Goal: Task Accomplishment & Management: Complete application form

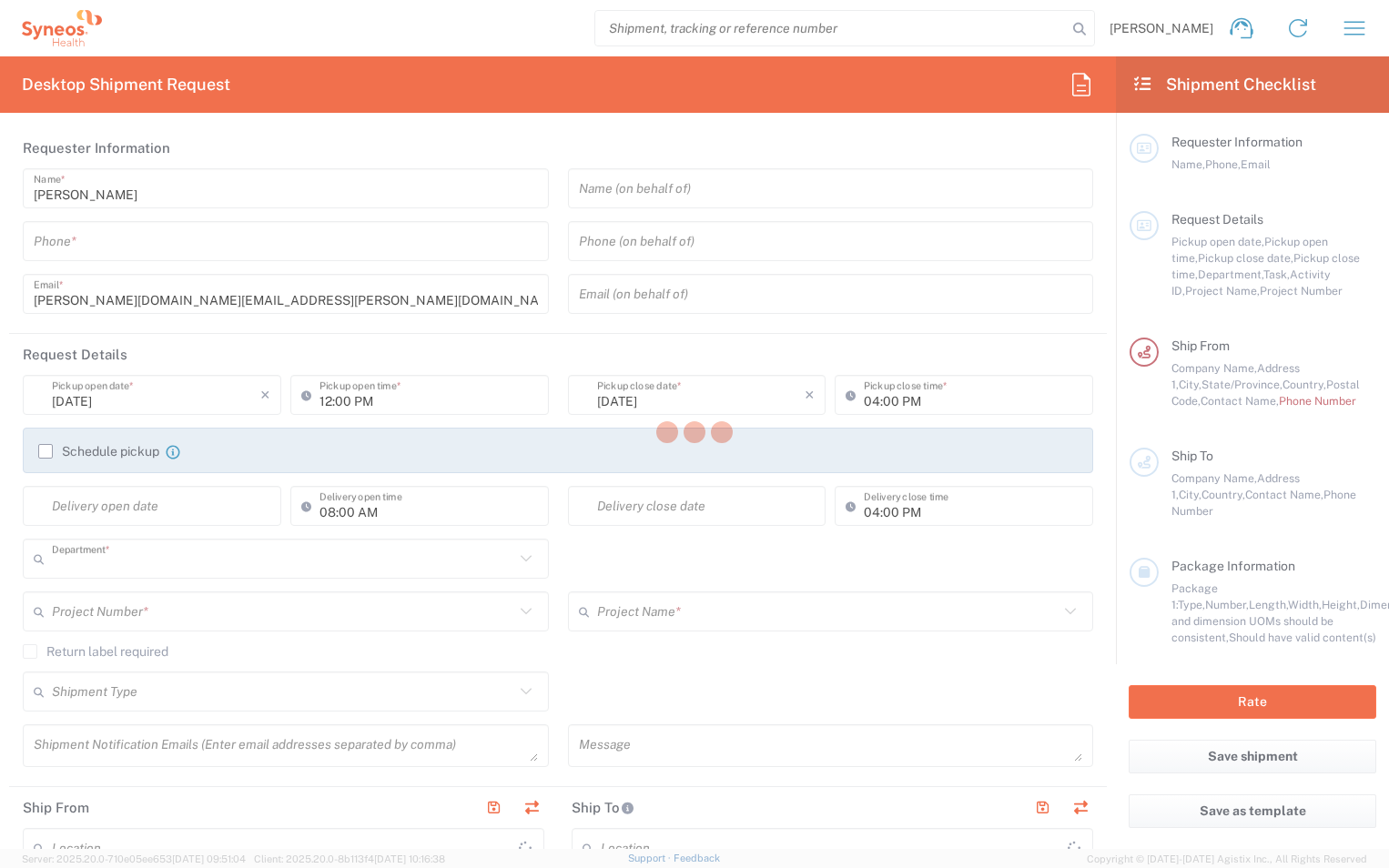
type input "6052"
type input "[US_STATE]"
type input "[GEOGRAPHIC_DATA]"
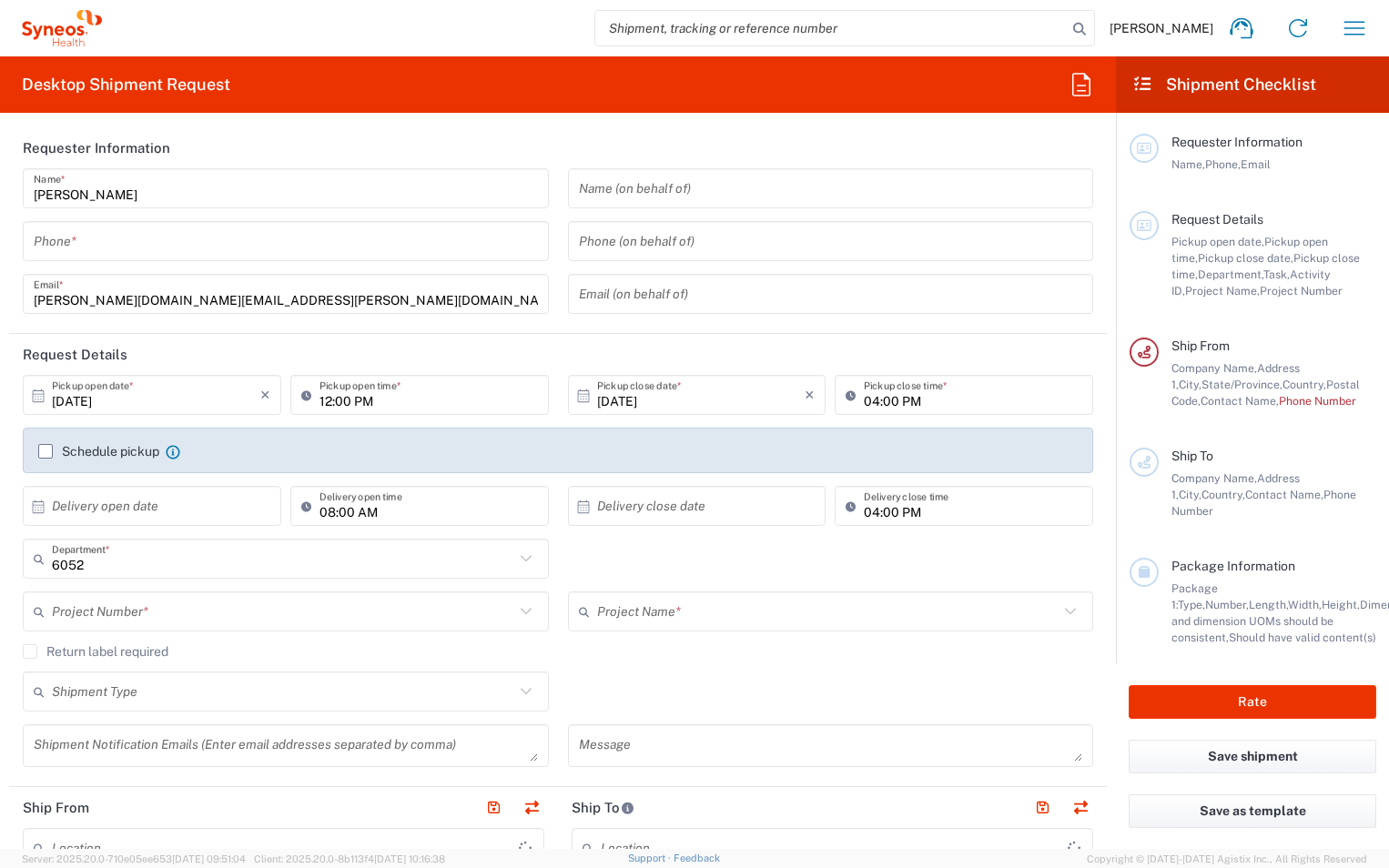
type input "Syneos Health Commercial Servi- [GEOGRAPHIC_DATA] [GEOGRAPHIC_DATA]"
click at [301, 147] on header "Requester Information" at bounding box center [558, 148] width 1098 height 41
click at [295, 365] on header "Request Details" at bounding box center [558, 354] width 1098 height 41
click at [260, 397] on icon "×" at bounding box center [265, 395] width 10 height 29
click at [150, 400] on input "text" at bounding box center [156, 395] width 208 height 32
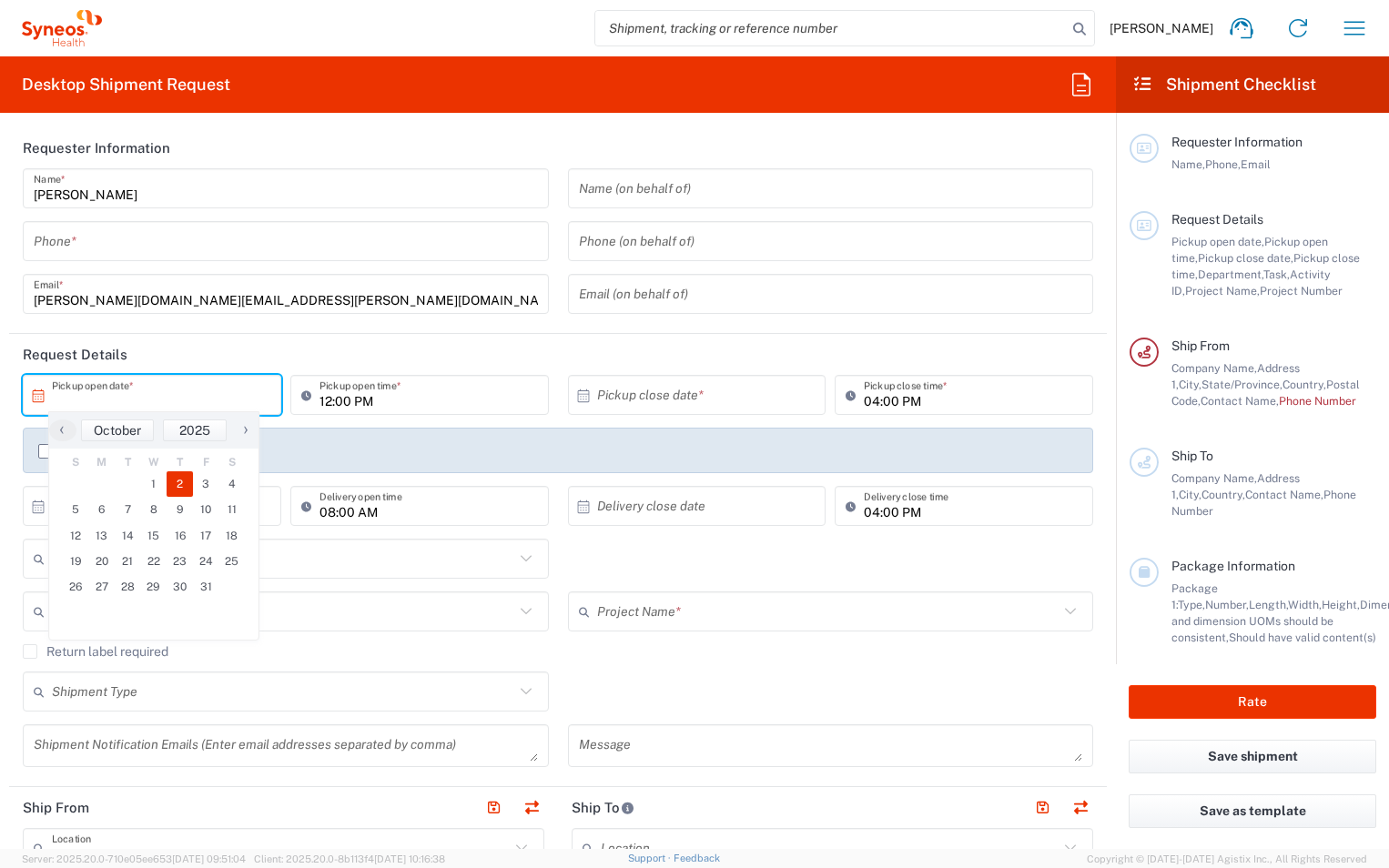
click at [174, 476] on span "2" at bounding box center [179, 484] width 26 height 25
type input "[DATE]"
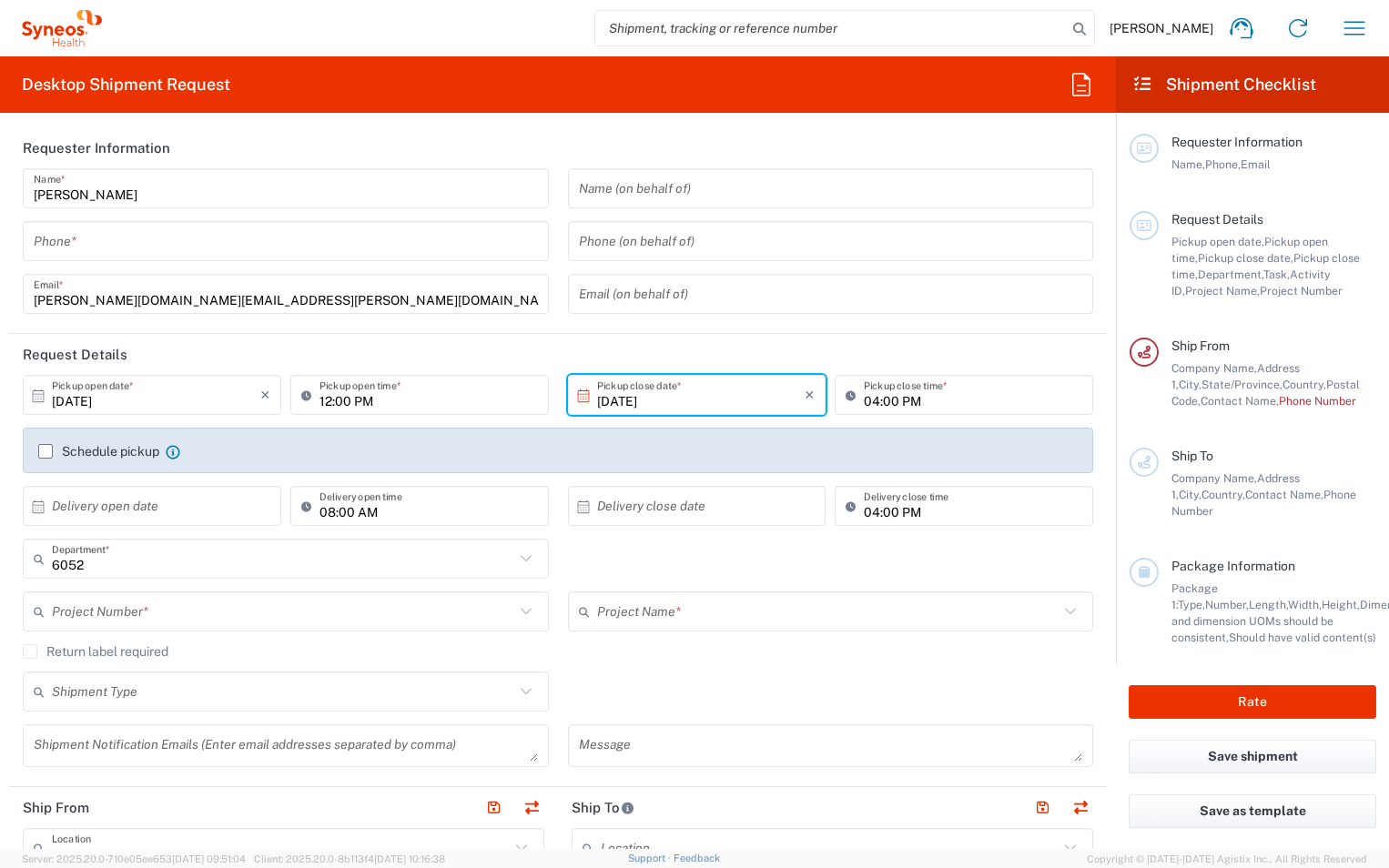
click at [446, 359] on header "Request Details" at bounding box center [558, 354] width 1098 height 41
click at [39, 453] on label "Schedule pickup" at bounding box center [99, 451] width 121 height 15
click at [46, 451] on input "Schedule pickup" at bounding box center [46, 451] width 0 height 0
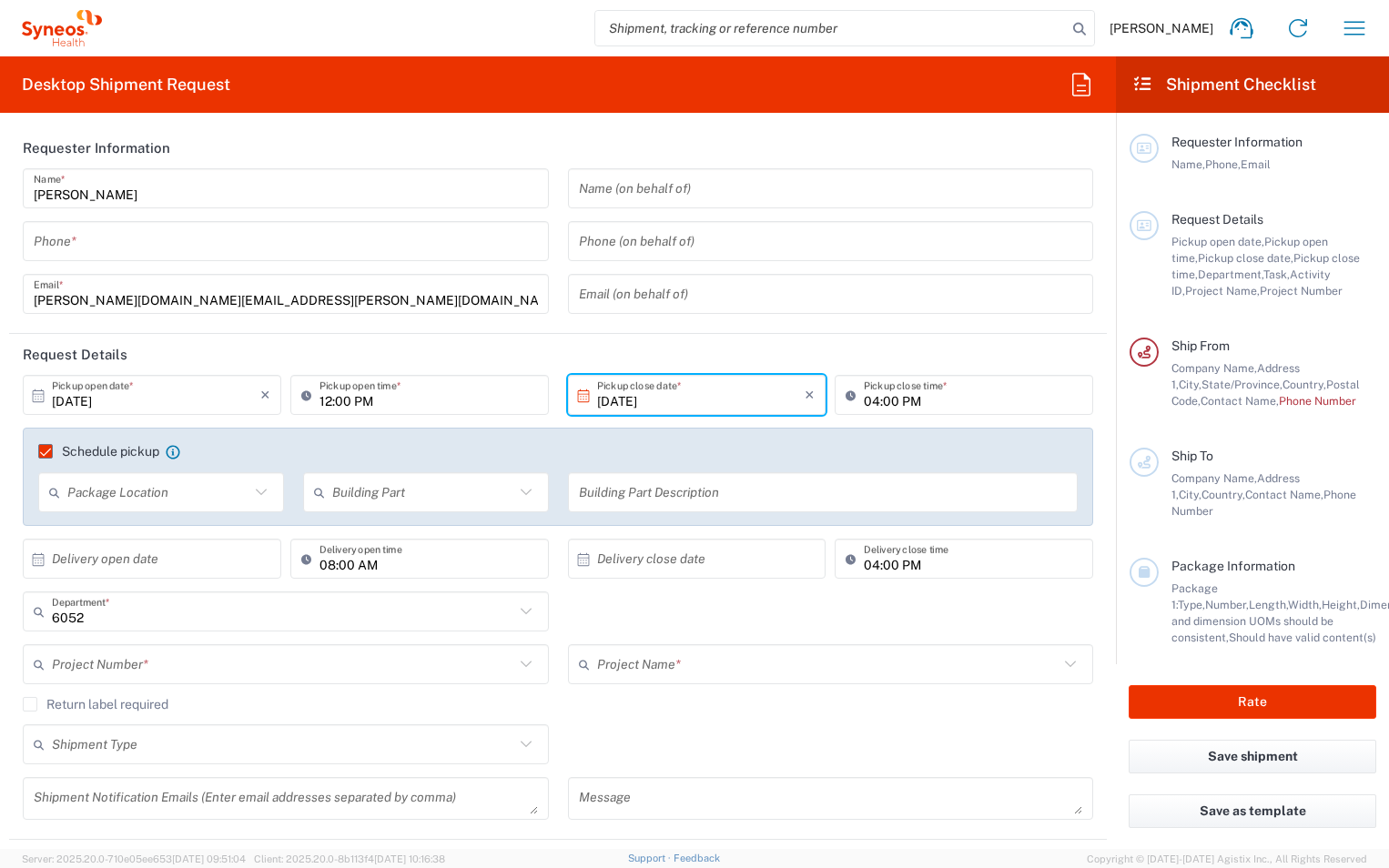
click at [127, 490] on input "text" at bounding box center [159, 492] width 182 height 32
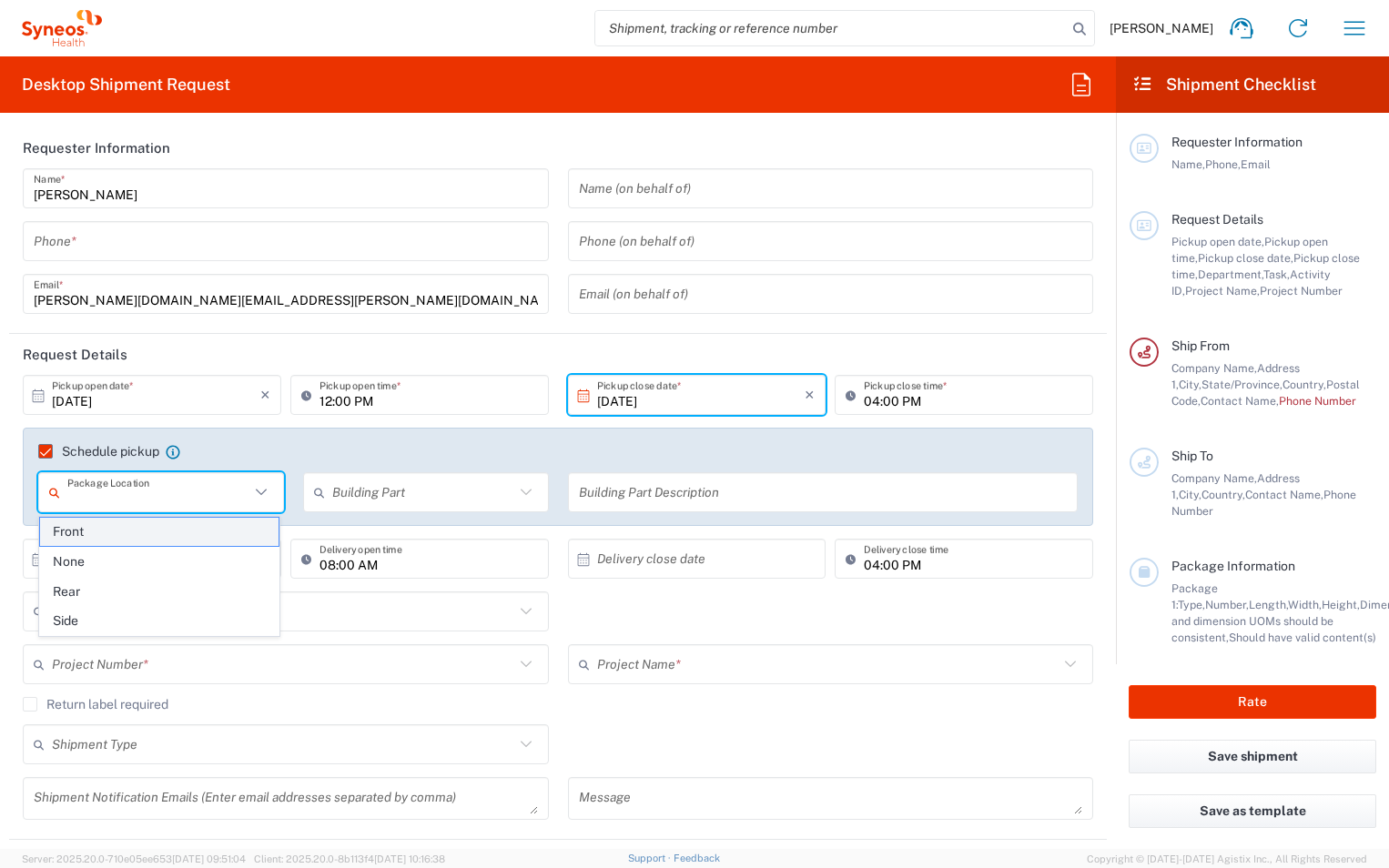
click at [115, 534] on span "Front" at bounding box center [160, 531] width 239 height 28
type input "Front"
click at [385, 492] on input "text" at bounding box center [423, 492] width 182 height 32
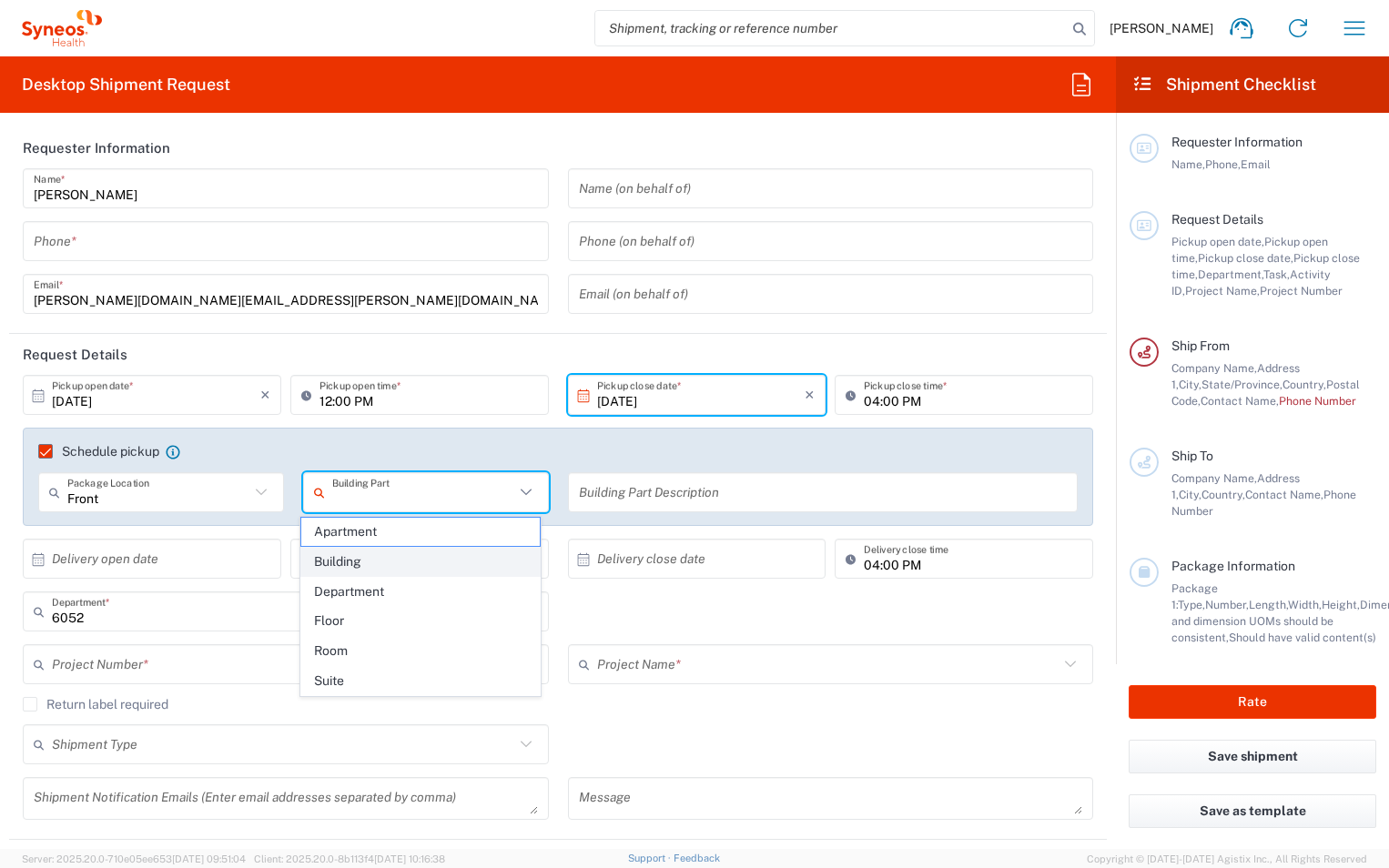
click at [359, 562] on span "Building" at bounding box center [421, 562] width 239 height 28
type input "Building"
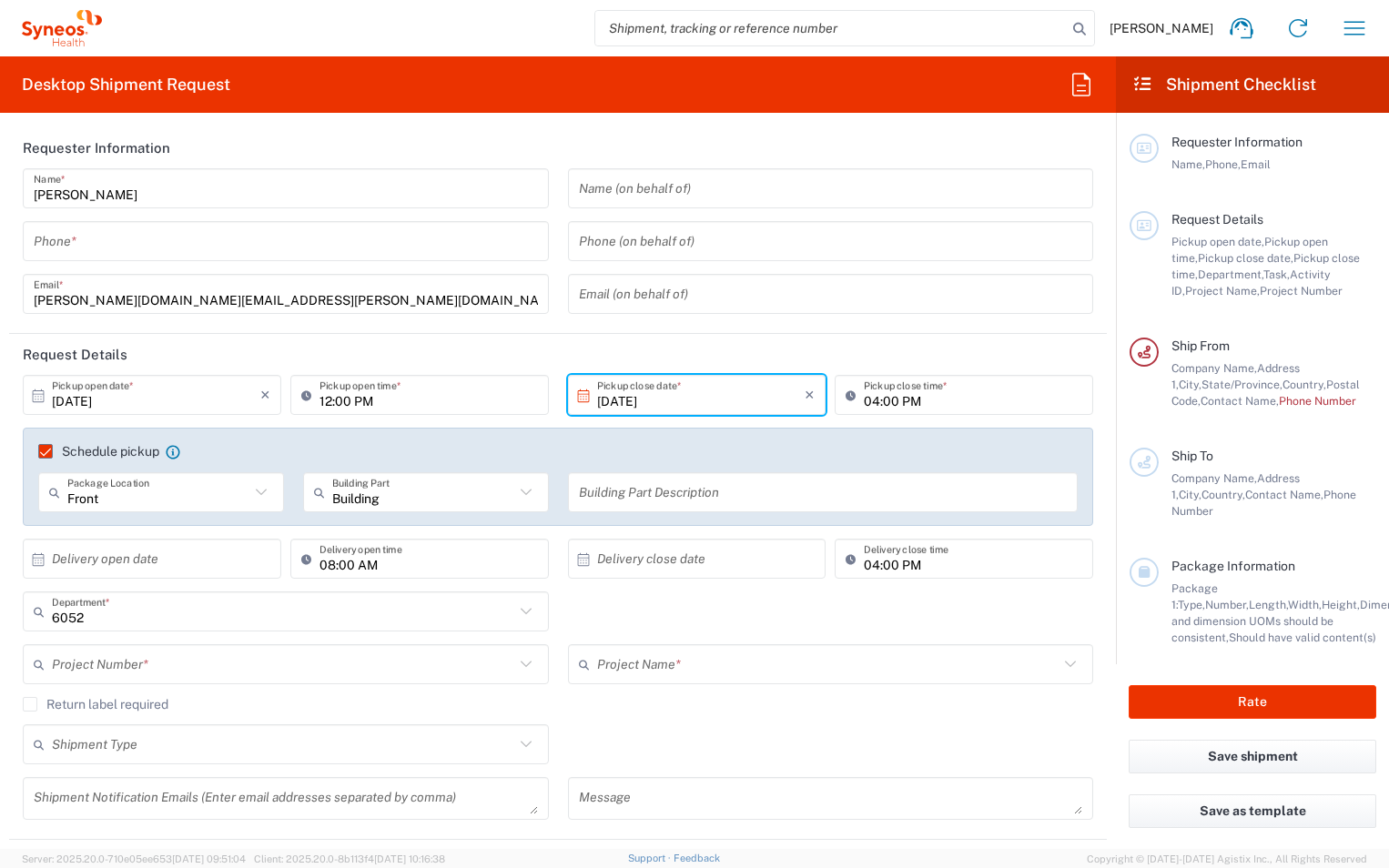
click at [610, 492] on input "text" at bounding box center [823, 492] width 488 height 32
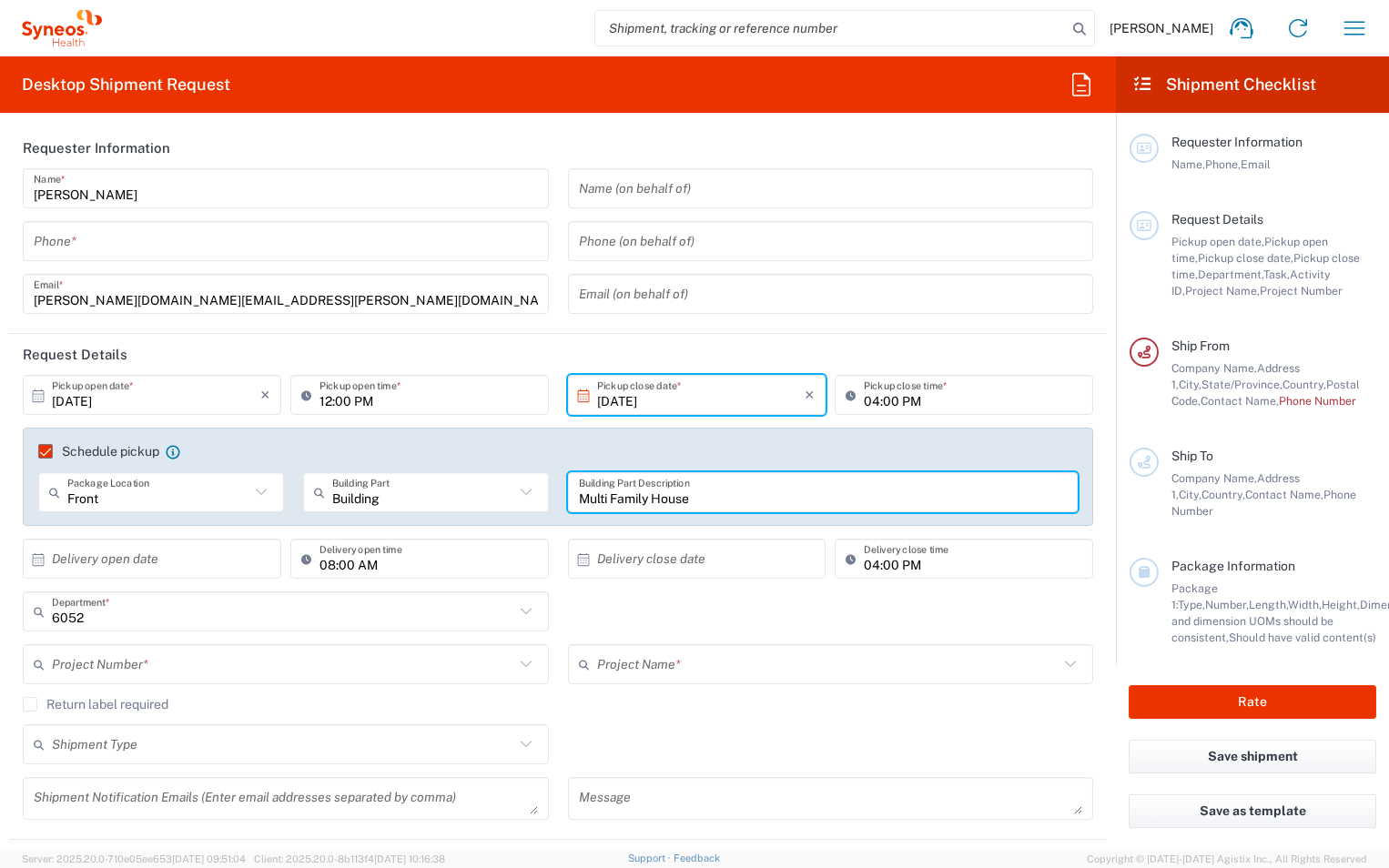
type input "Multi Family House"
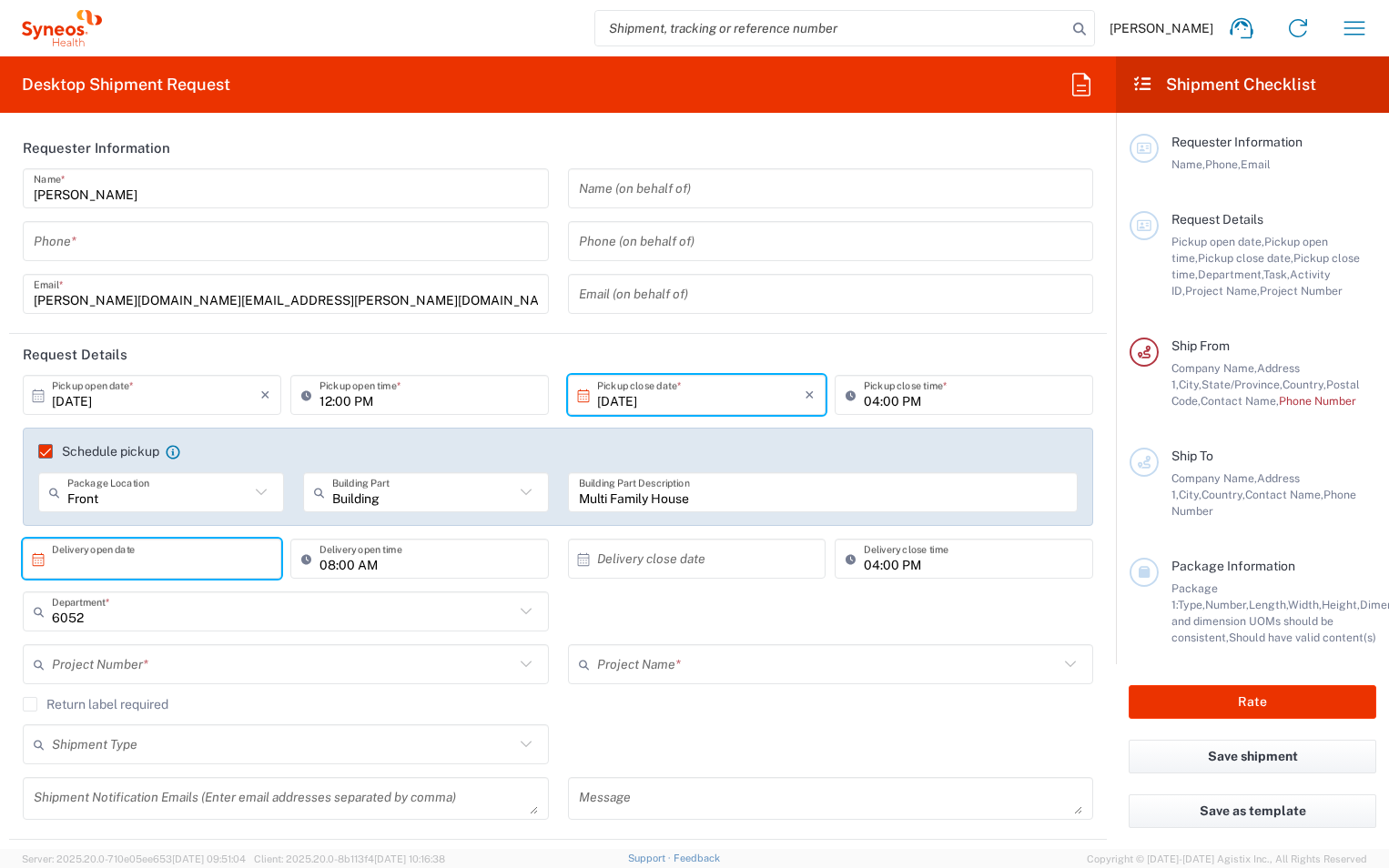
click at [174, 561] on input "text" at bounding box center [156, 559] width 208 height 32
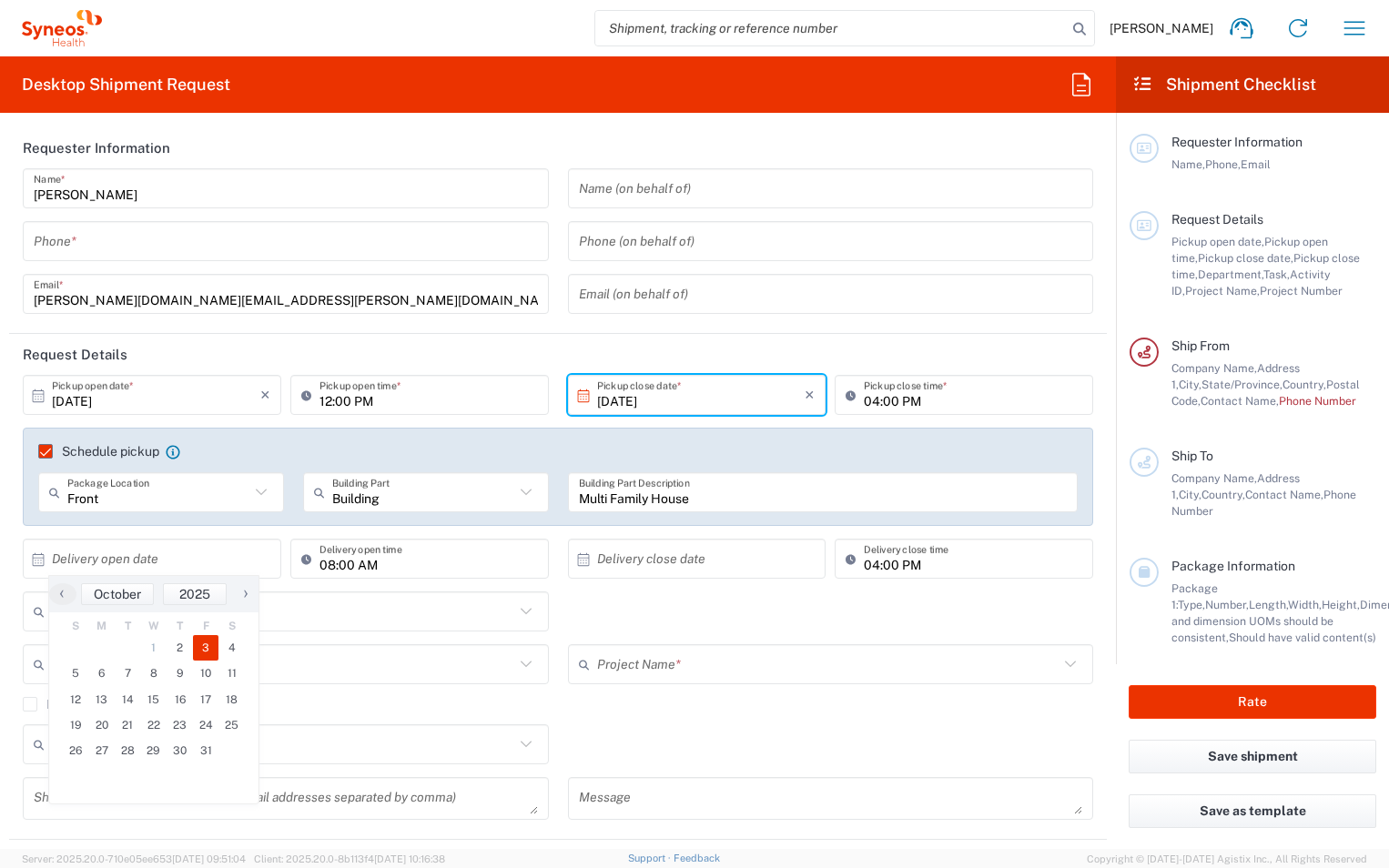
click at [211, 645] on span "3" at bounding box center [206, 648] width 26 height 25
type input "[DATE]"
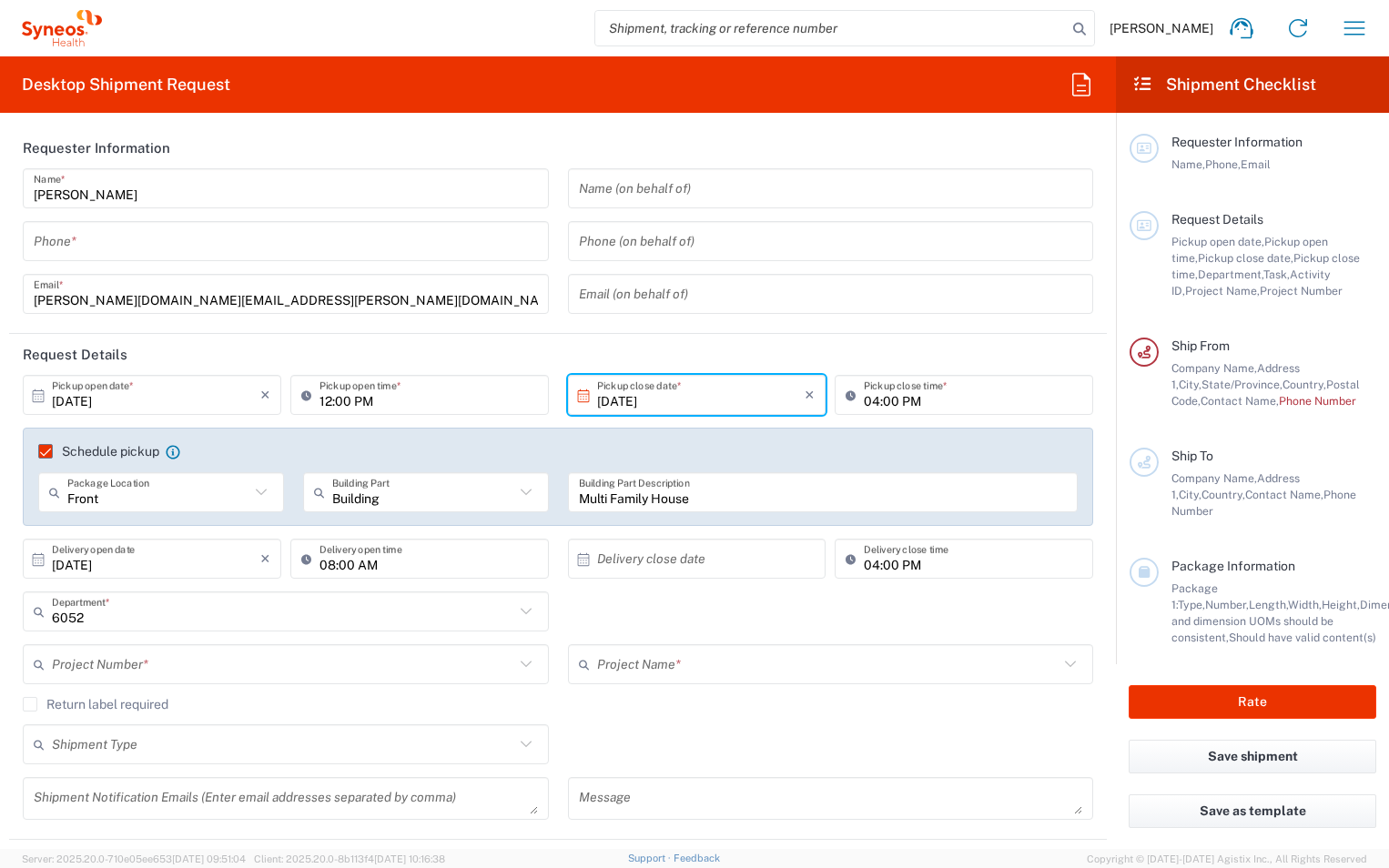
click at [718, 570] on input "text" at bounding box center [701, 559] width 208 height 32
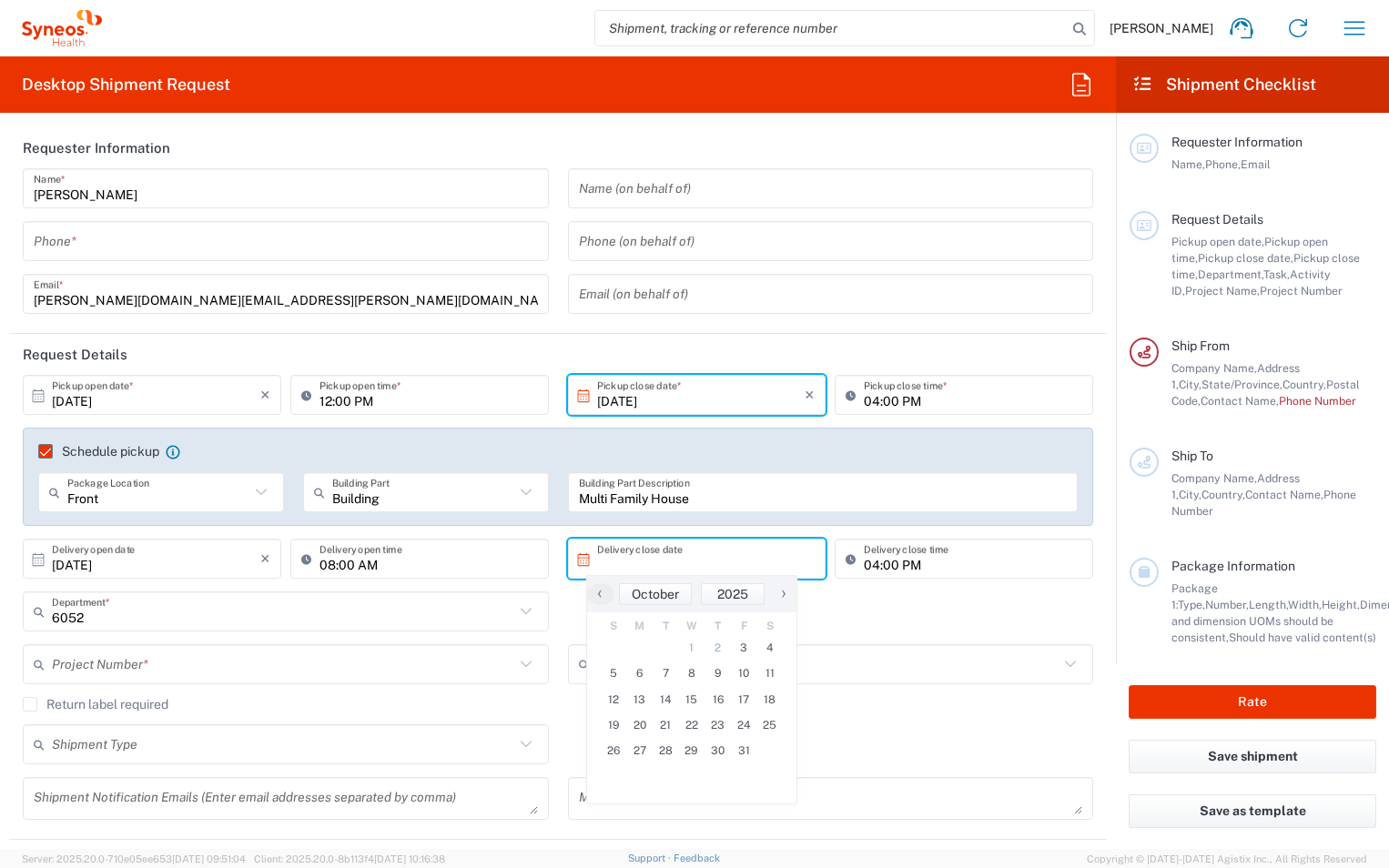
click at [678, 560] on input "text" at bounding box center [701, 559] width 208 height 32
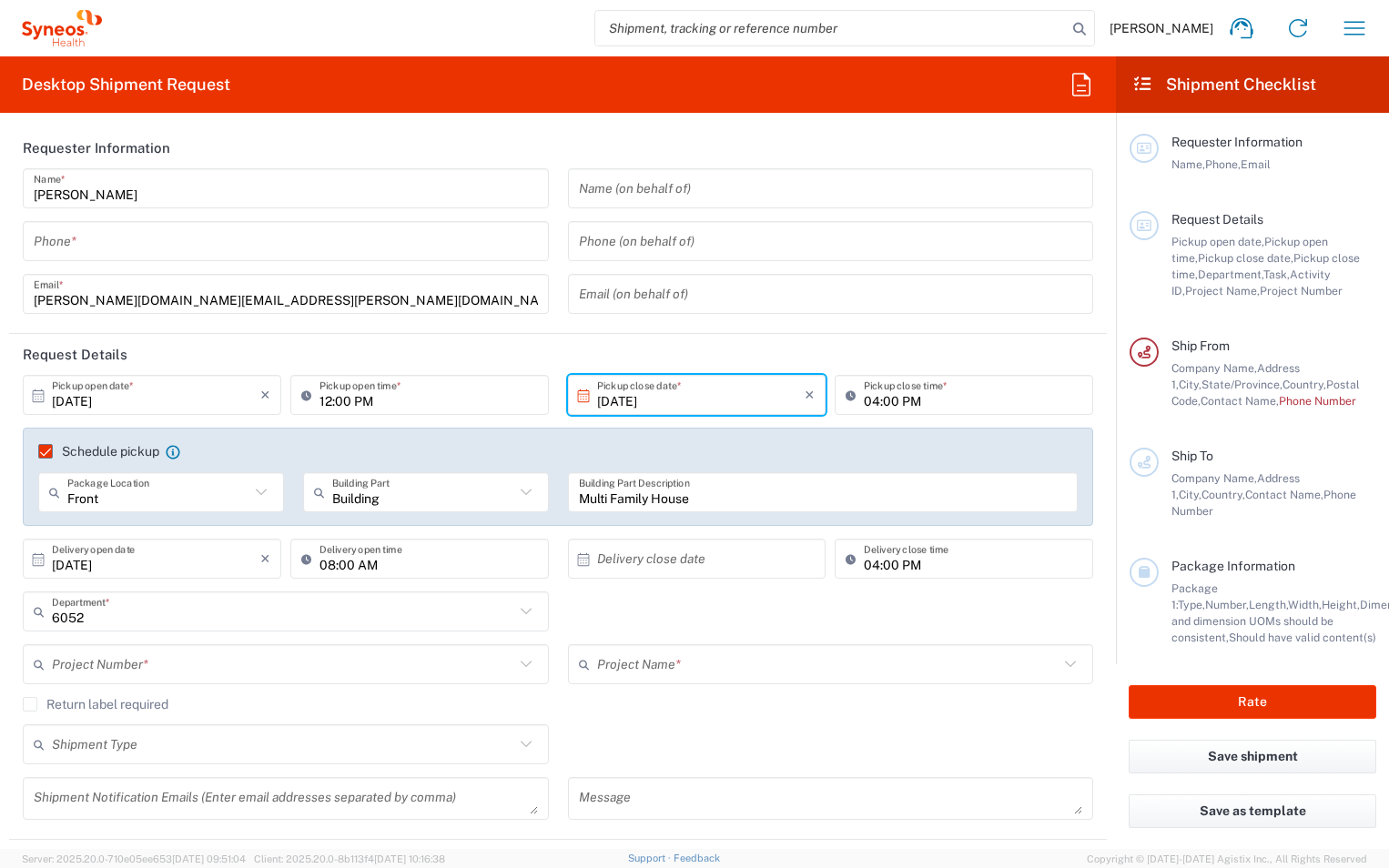
click at [640, 556] on input "text" at bounding box center [701, 559] width 208 height 32
click at [741, 639] on span "3" at bounding box center [744, 648] width 26 height 25
type input "[DATE]"
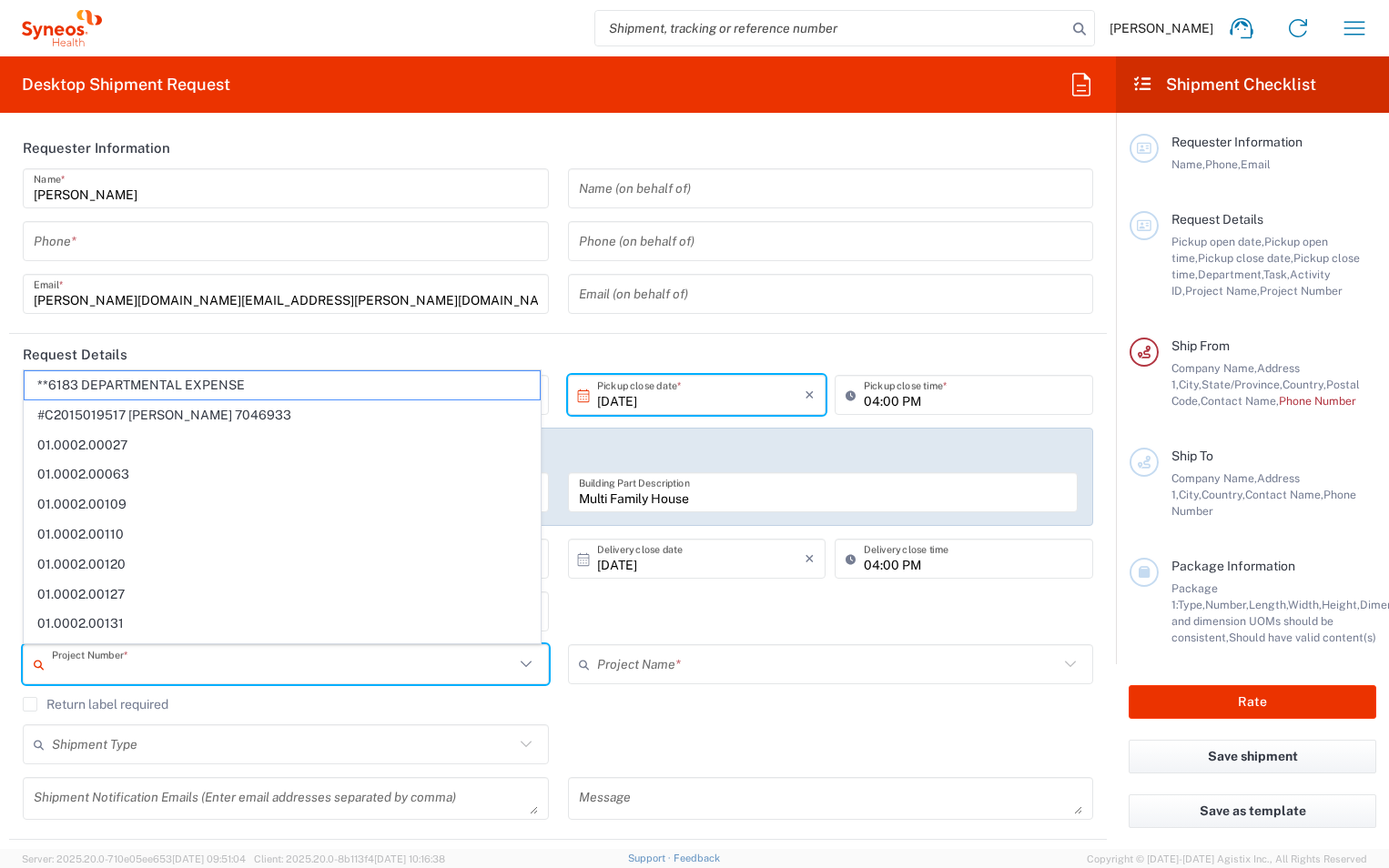
click at [340, 670] on input "text" at bounding box center [283, 664] width 463 height 32
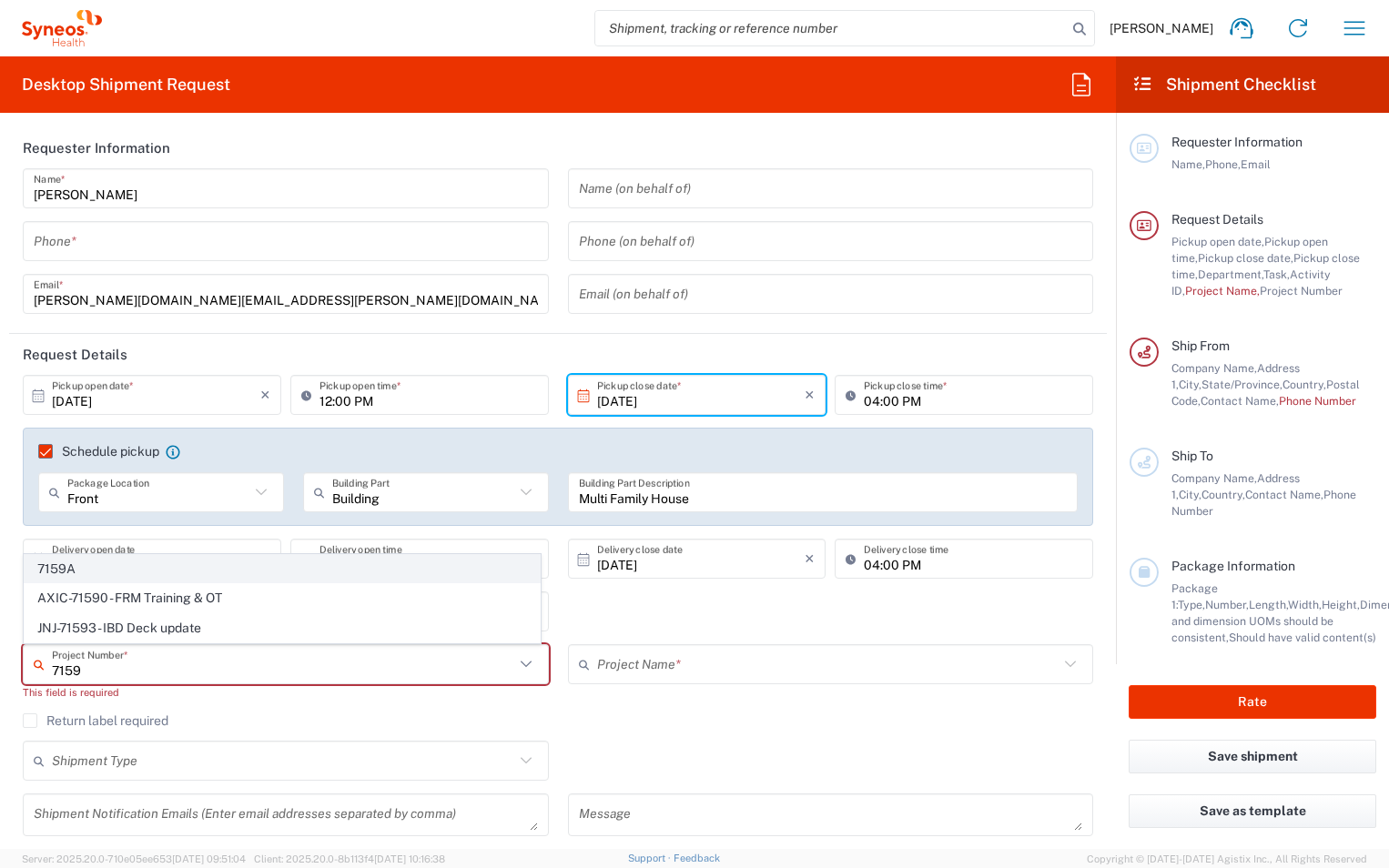
click at [100, 569] on span "7159A" at bounding box center [282, 569] width 515 height 28
type input "7159A"
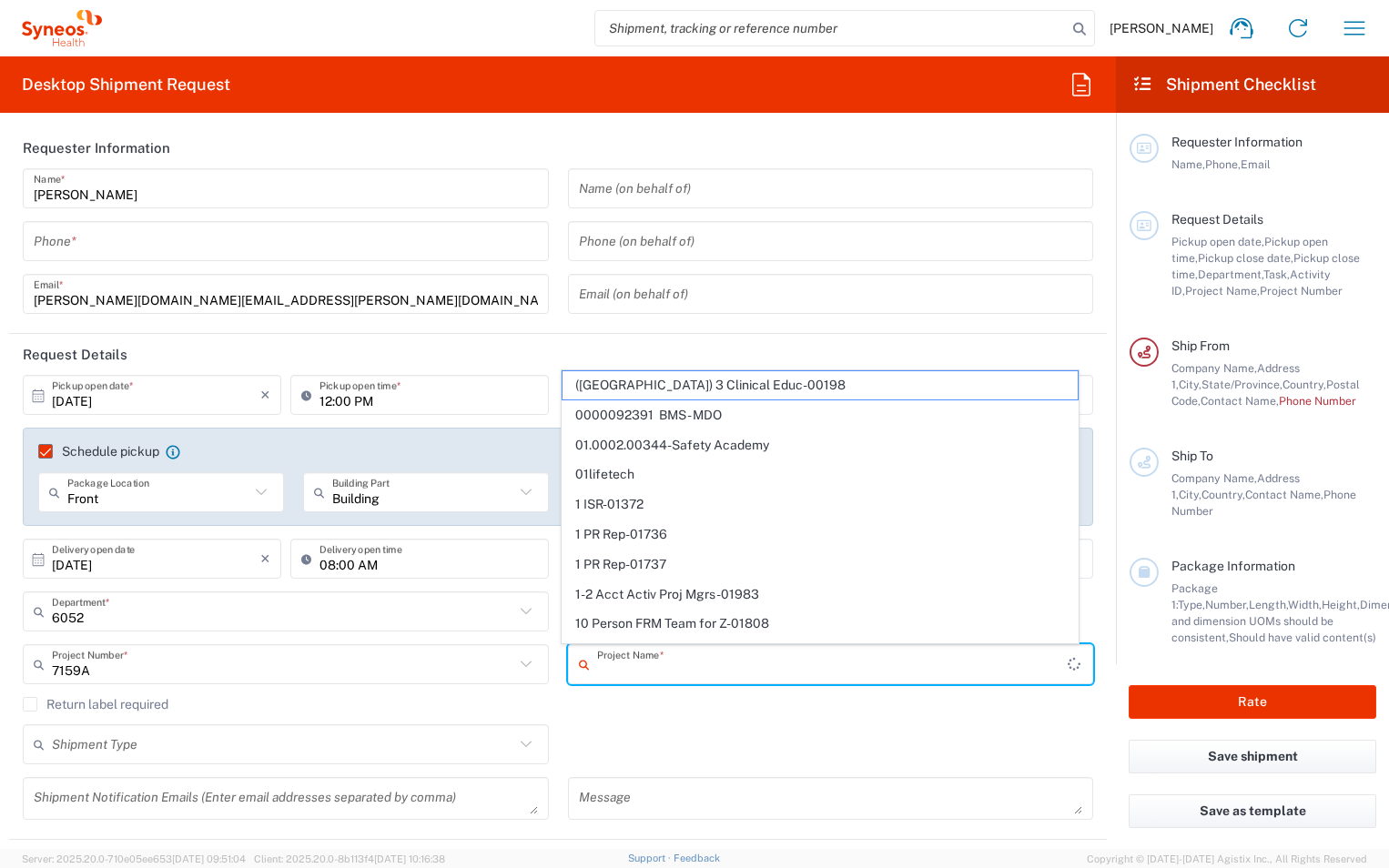
click at [637, 666] on input "text" at bounding box center [832, 664] width 471 height 32
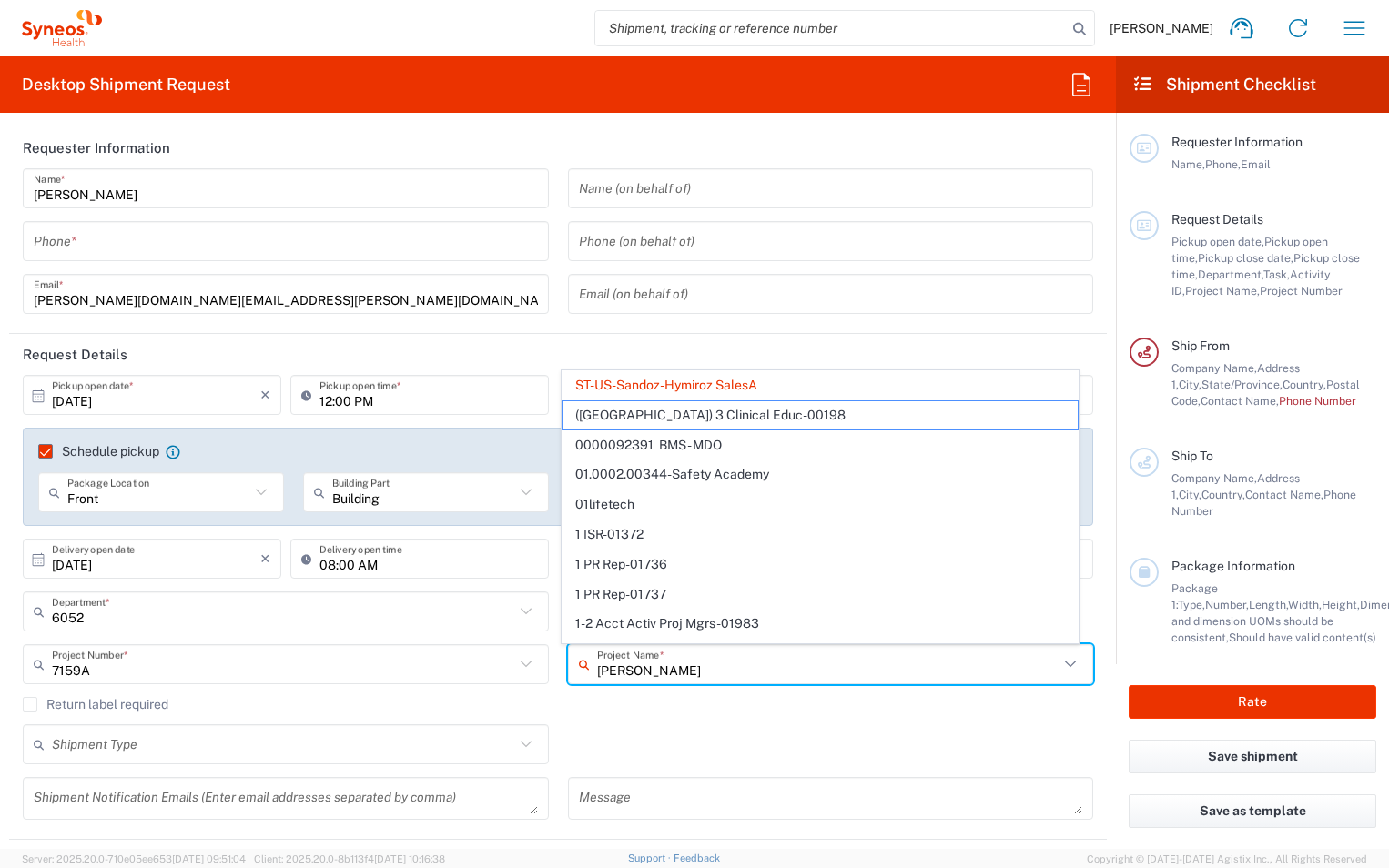
type input "Sandoz"
type input "7159A"
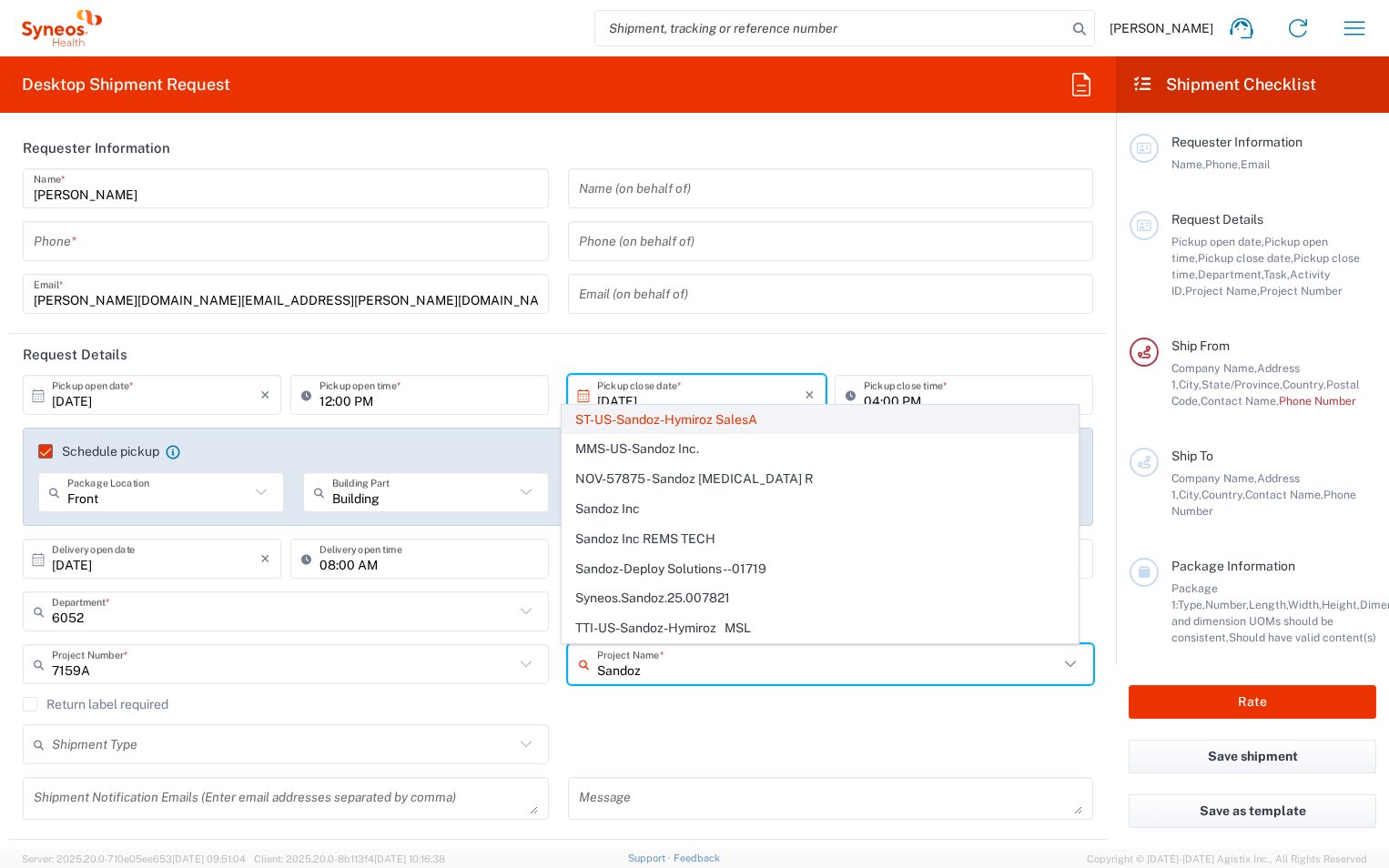
type input "Sandoz"
click at [753, 421] on span "ST-US-Sandoz-Hymiroz SalesA" at bounding box center [820, 420] width 515 height 28
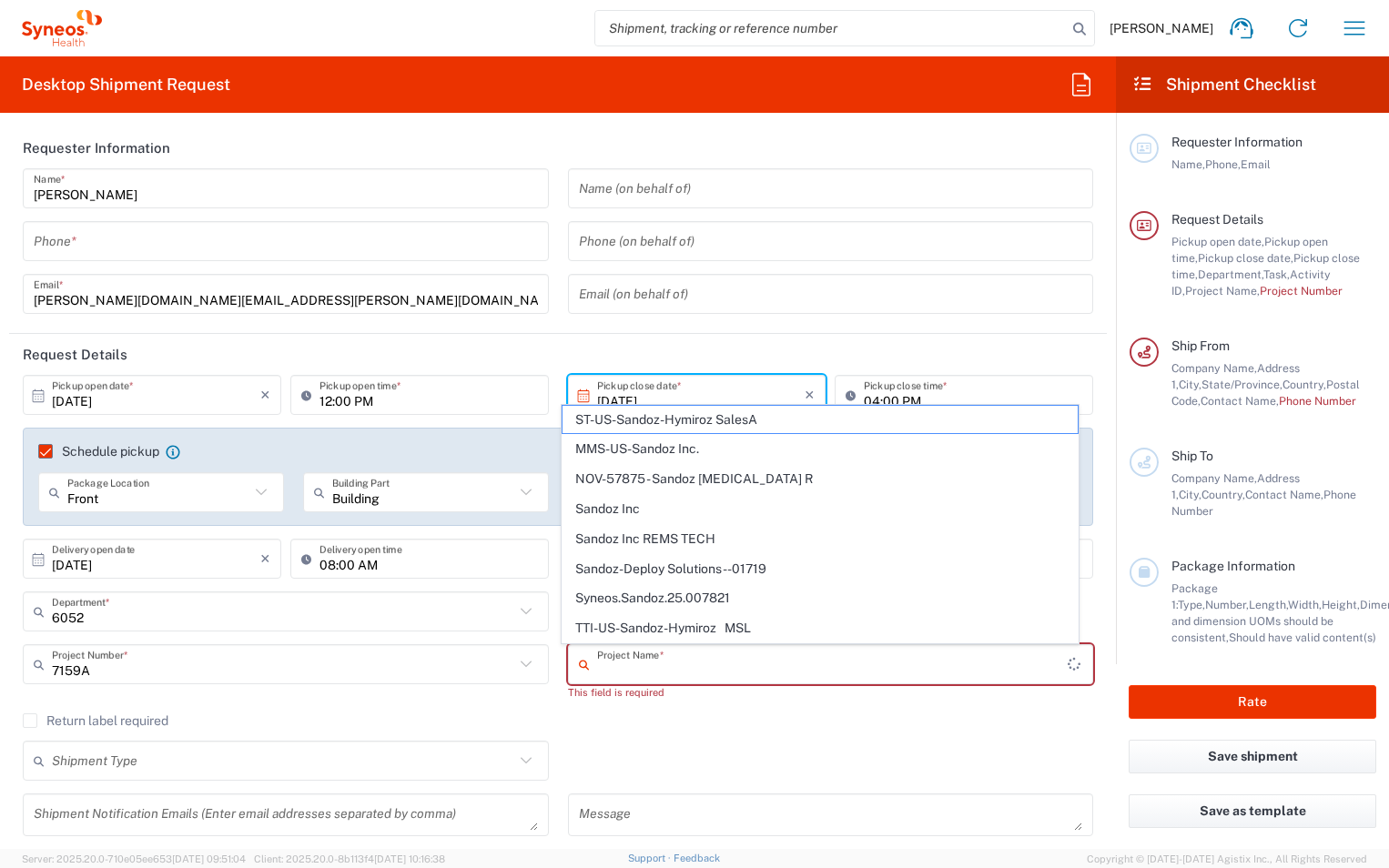
click at [638, 668] on input "text" at bounding box center [832, 664] width 471 height 32
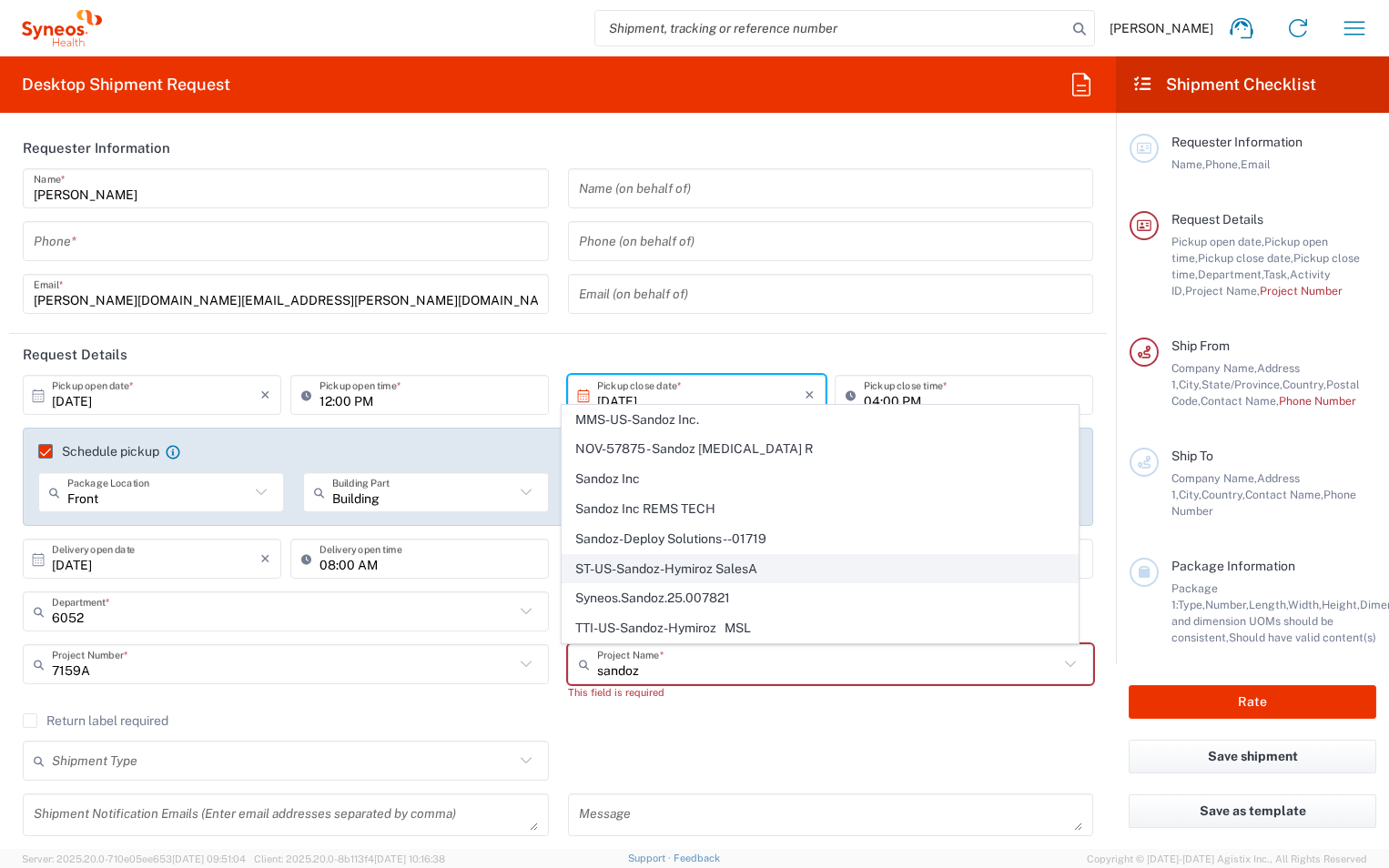
click at [696, 571] on span "ST-US-Sandoz-Hymiroz SalesA" at bounding box center [820, 569] width 515 height 28
type input "ST-US-Sandoz-Hymiroz SalesA"
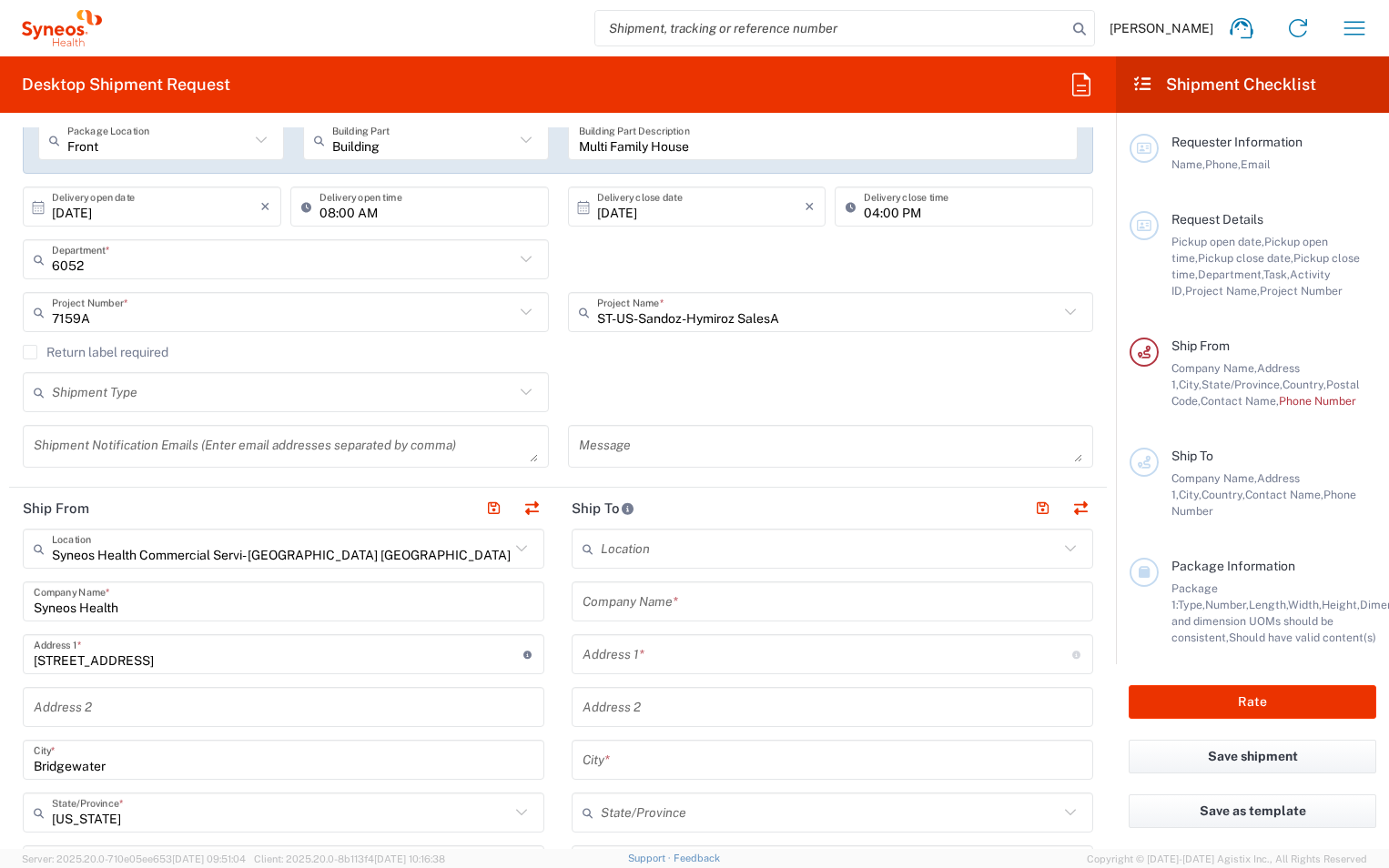
scroll to position [364, 0]
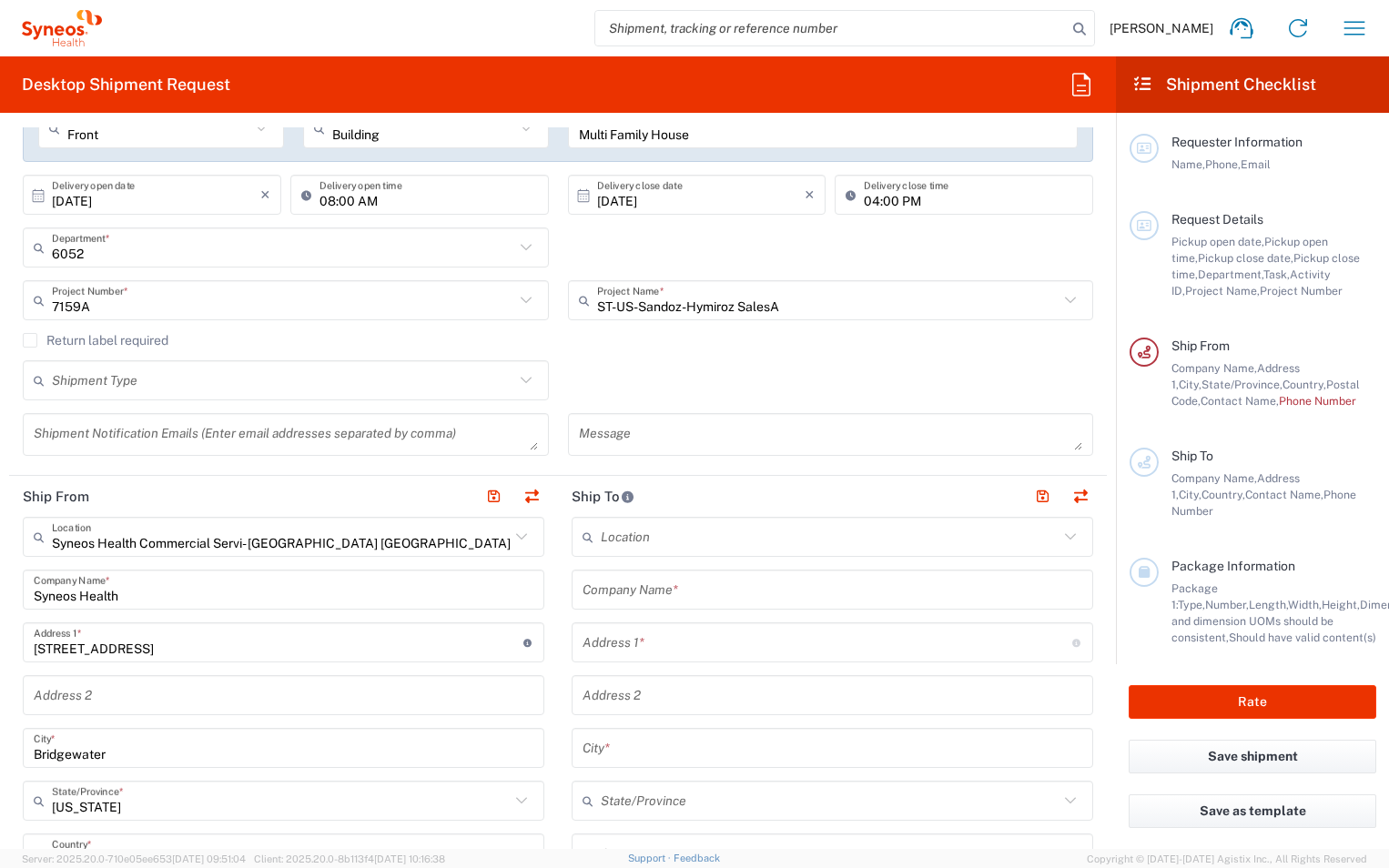
click at [520, 379] on icon at bounding box center [525, 380] width 11 height 7
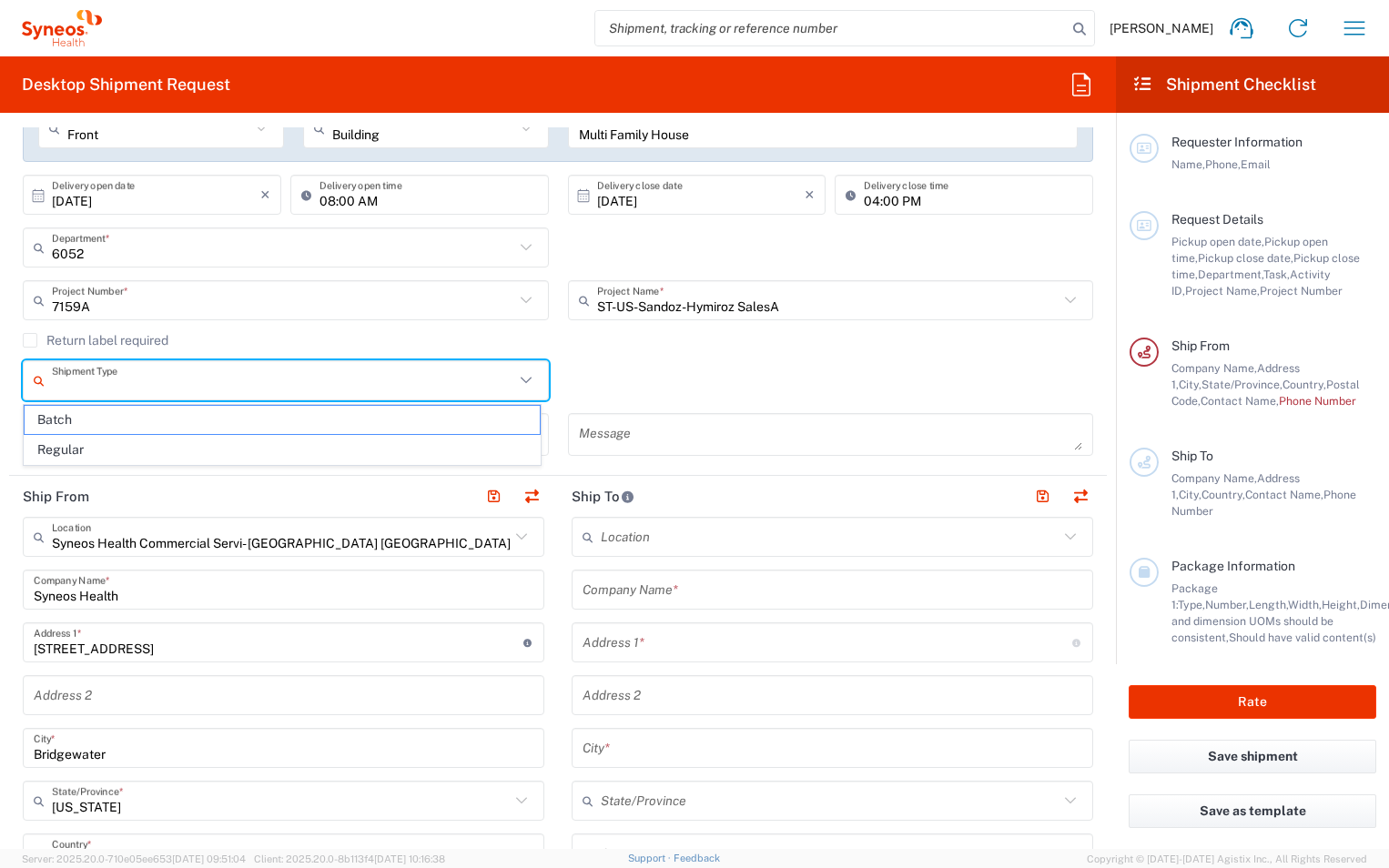
click at [438, 389] on input "text" at bounding box center [283, 381] width 463 height 32
click at [420, 424] on span "Batch" at bounding box center [282, 420] width 515 height 28
type input "Batch"
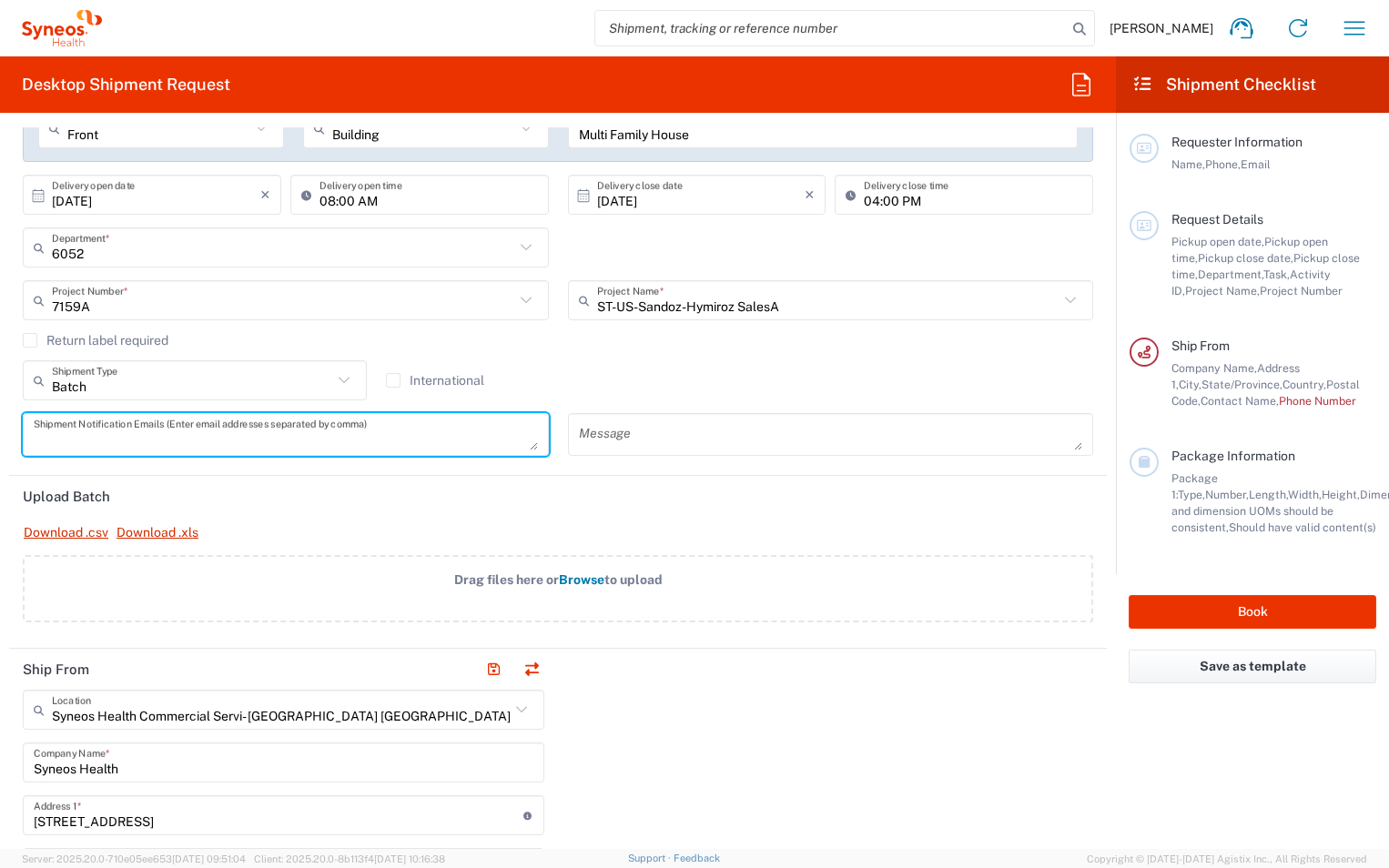
click at [415, 436] on textarea at bounding box center [285, 434] width 504 height 32
type textarea "[PERSON_NAME][DOMAIN_NAME][EMAIL_ADDRESS][PERSON_NAME][DOMAIN_NAME]"
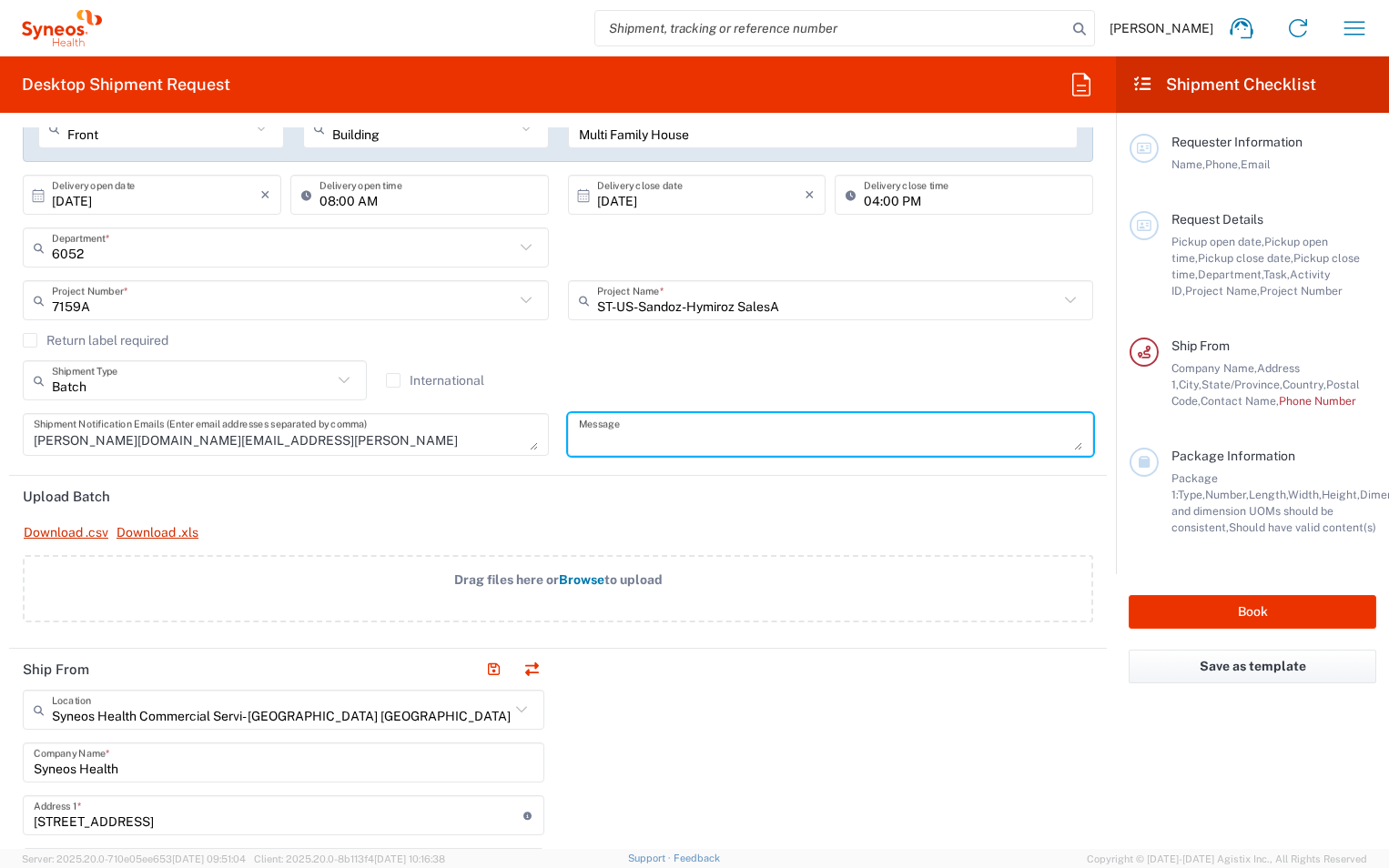
click at [833, 424] on textarea at bounding box center [831, 434] width 504 height 32
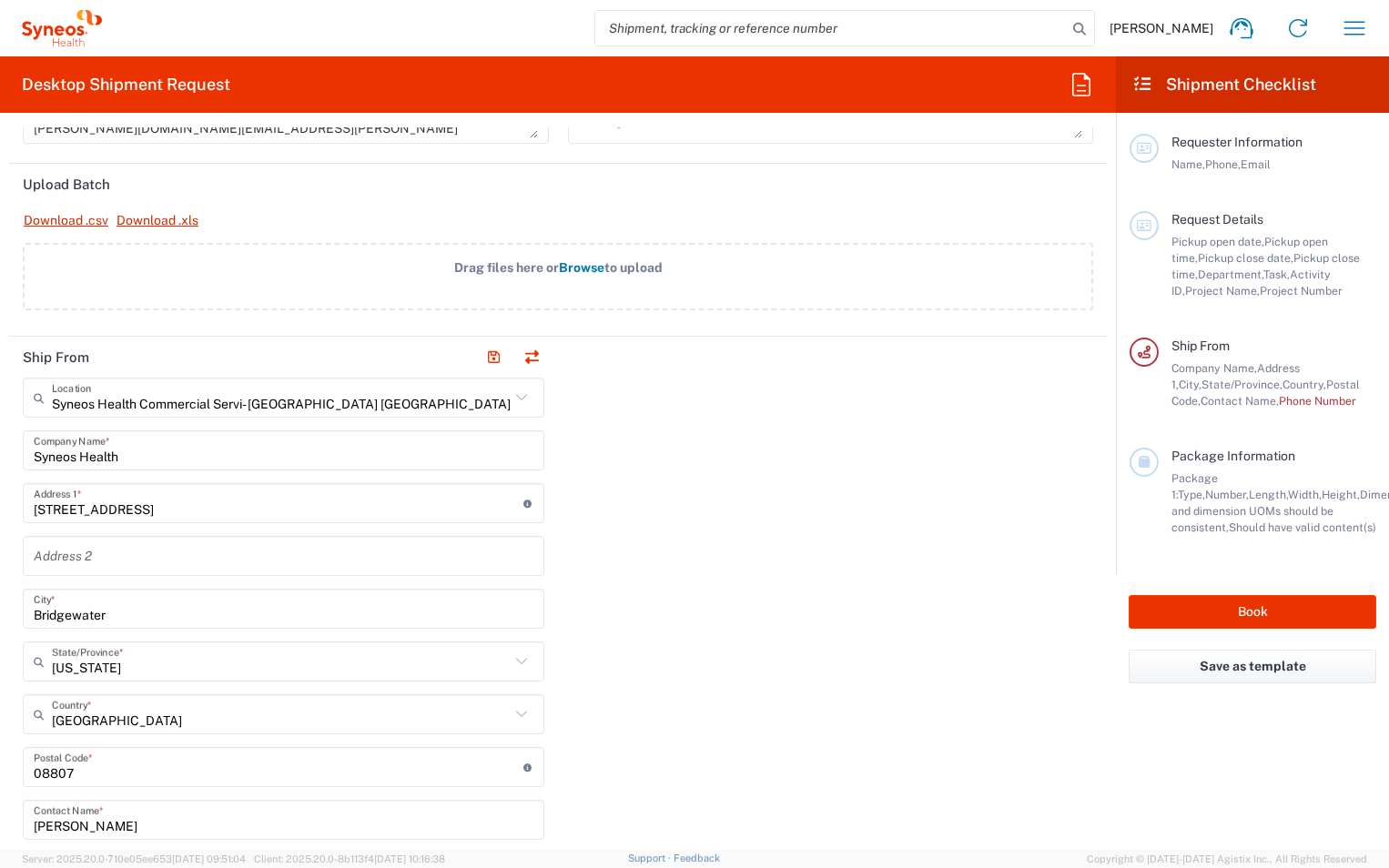
scroll to position [637, 0]
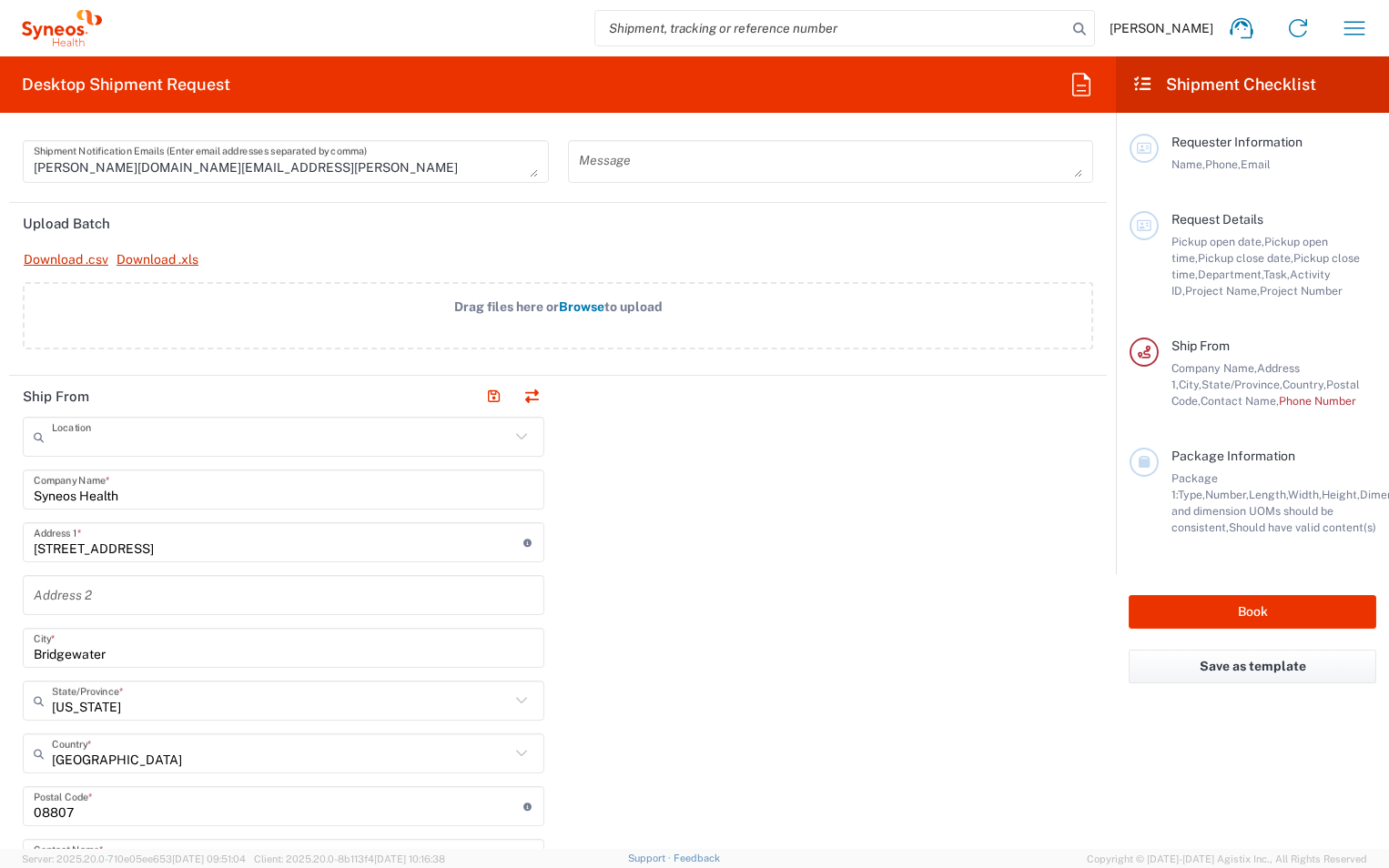
click at [427, 446] on input "text" at bounding box center [281, 437] width 458 height 32
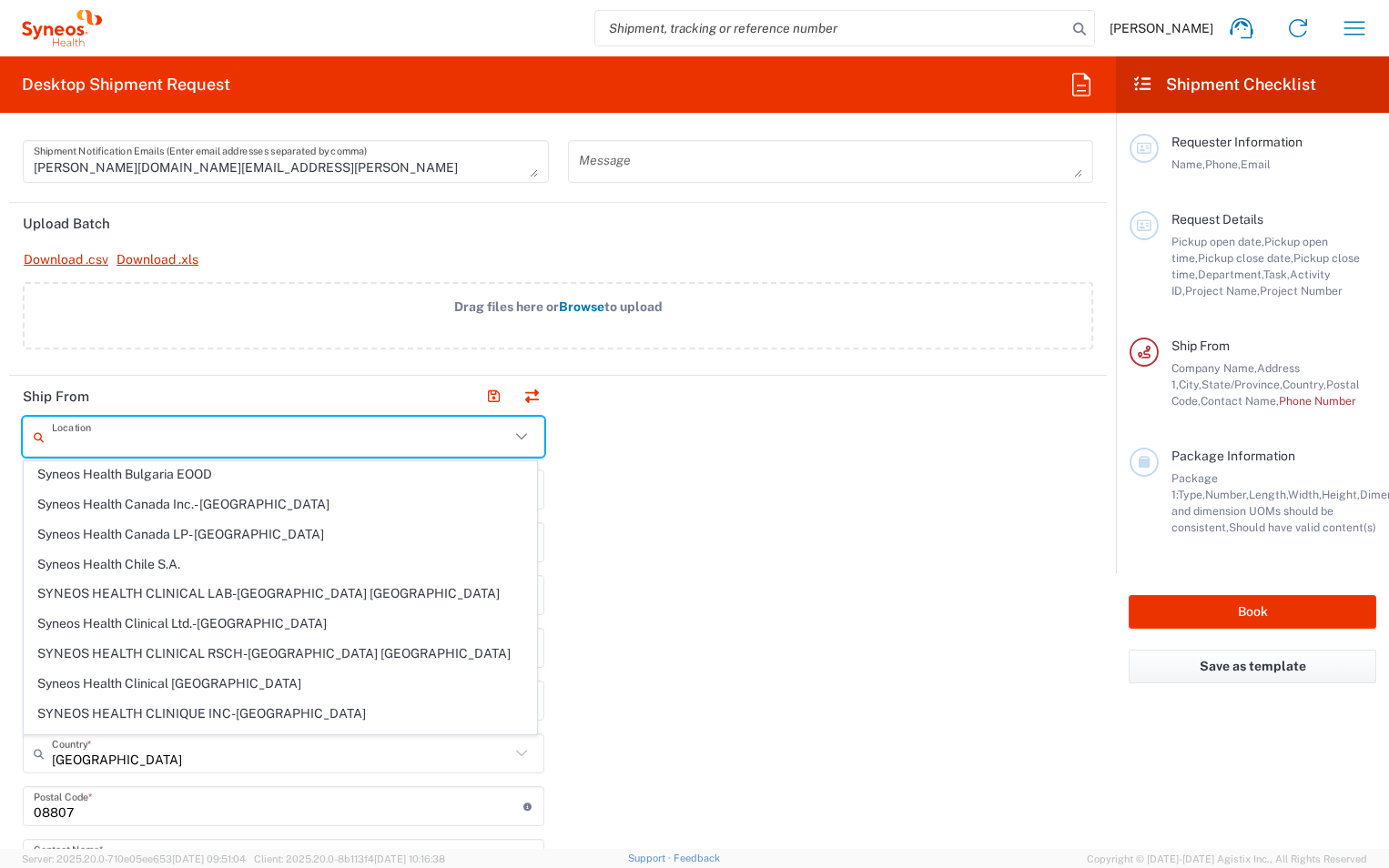
scroll to position [1274, 0]
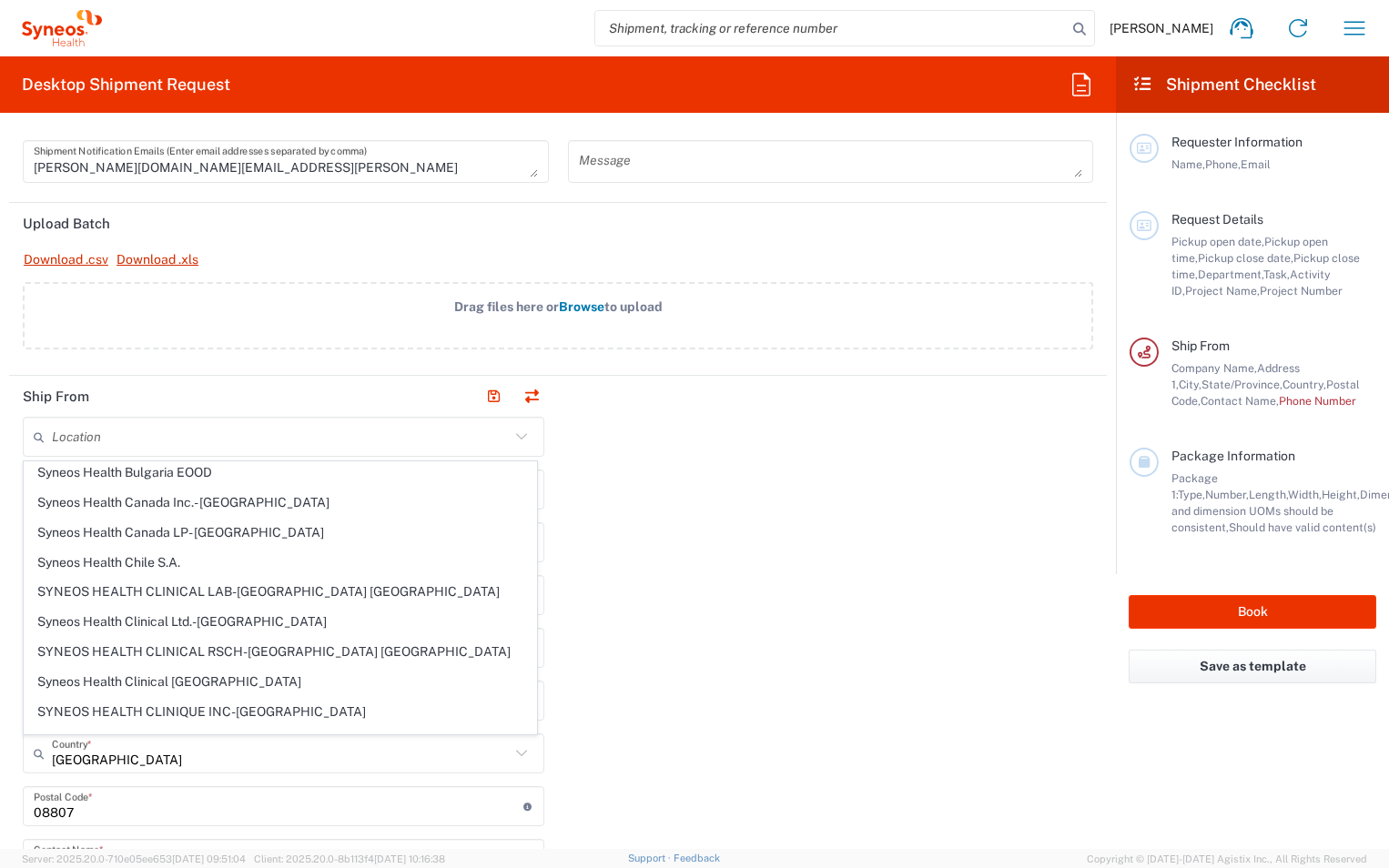
click at [703, 488] on div "Ship From Location Syneos Health Commercial Servi- [GEOGRAPHIC_DATA] [GEOGRAPHI…" at bounding box center [558, 790] width 1098 height 829
type input "Syneos Health Commercial Servi- [GEOGRAPHIC_DATA] [GEOGRAPHIC_DATA]"
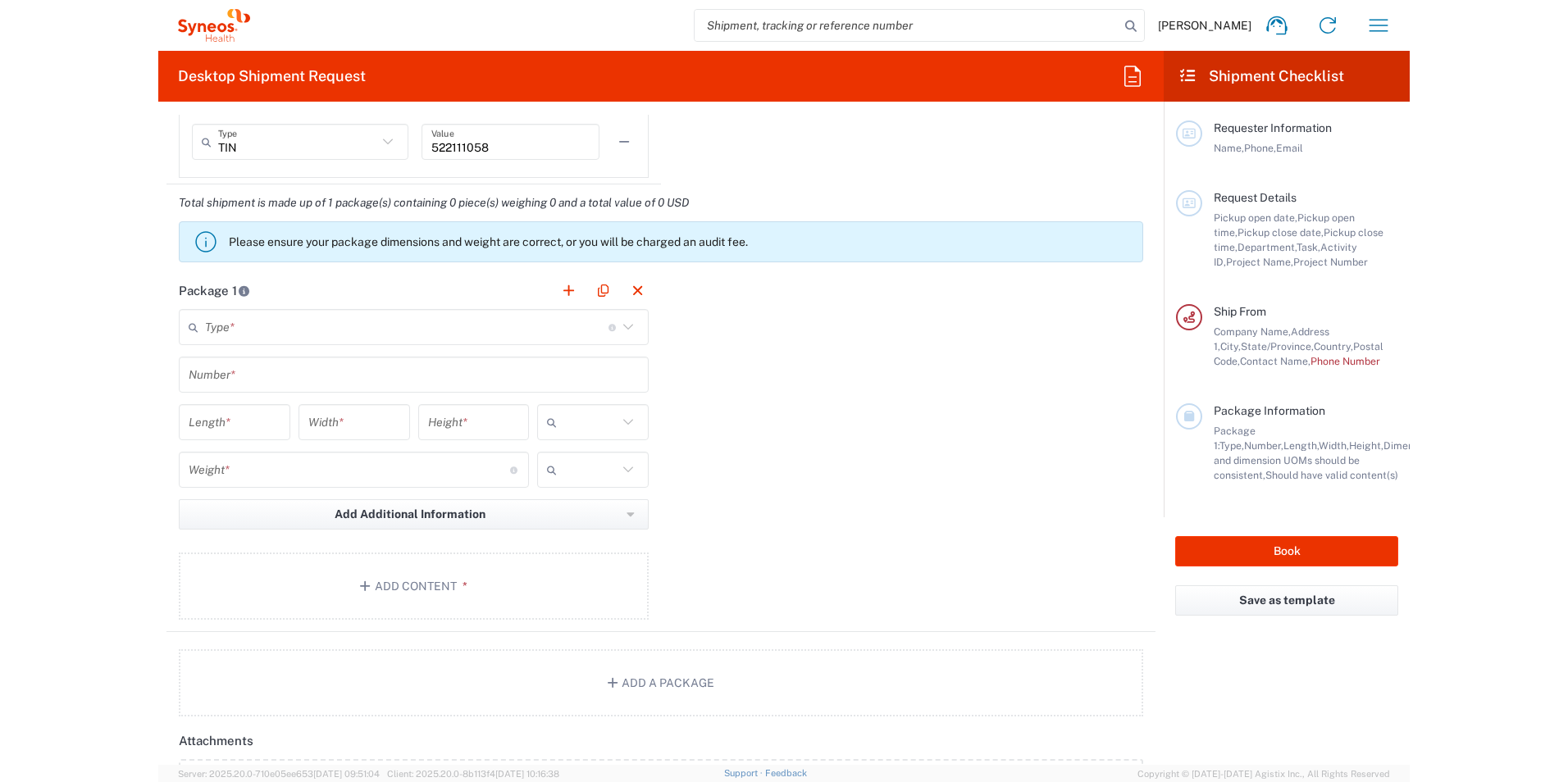
scroll to position [1414, 0]
